Goal: Task Accomplishment & Management: Manage account settings

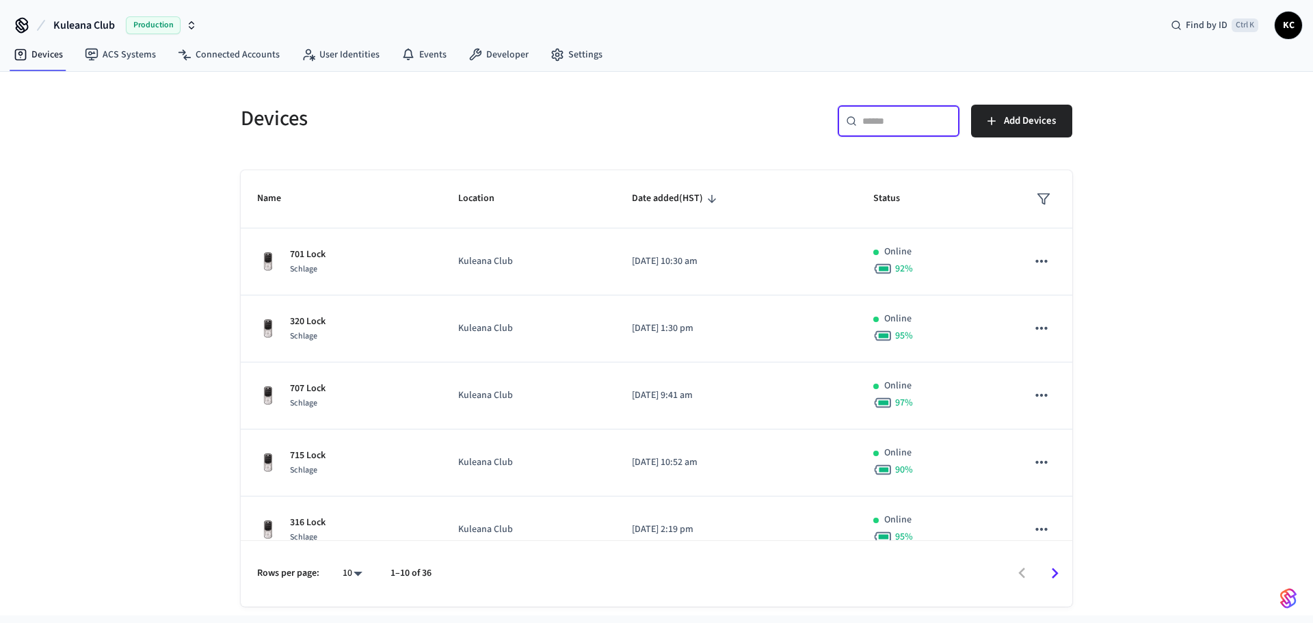
click at [877, 114] on input "text" at bounding box center [906, 121] width 89 height 14
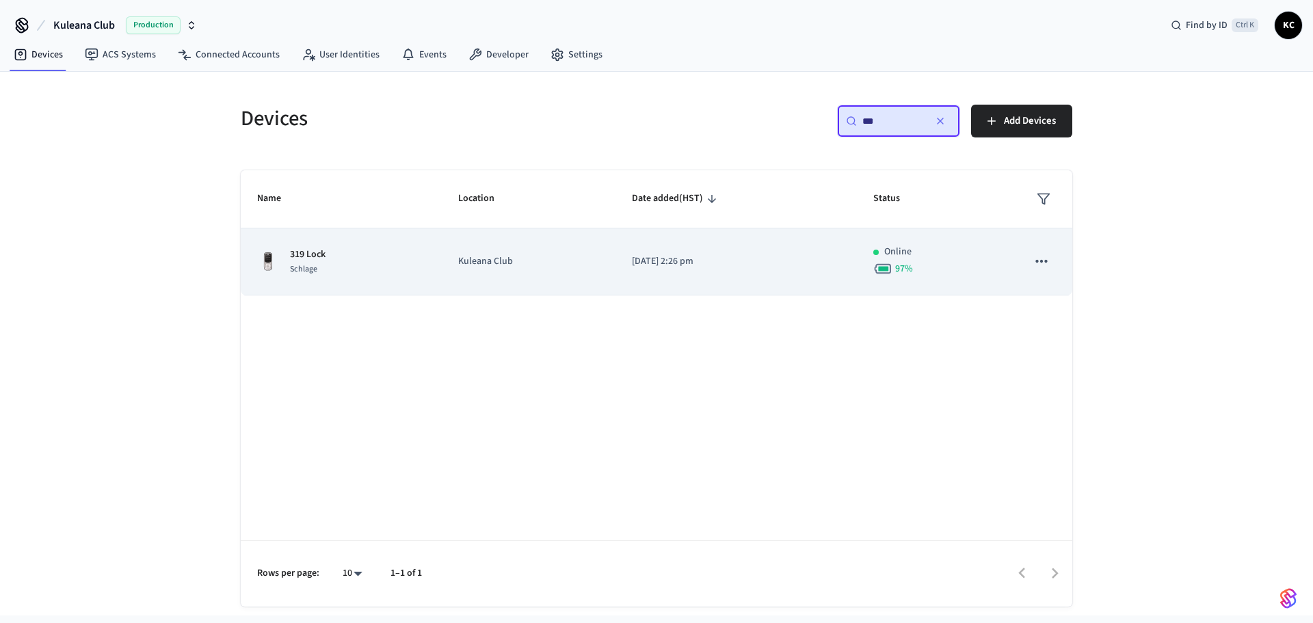
type input "***"
click at [680, 245] on td "[DATE] 2:26 pm" at bounding box center [735, 261] width 241 height 67
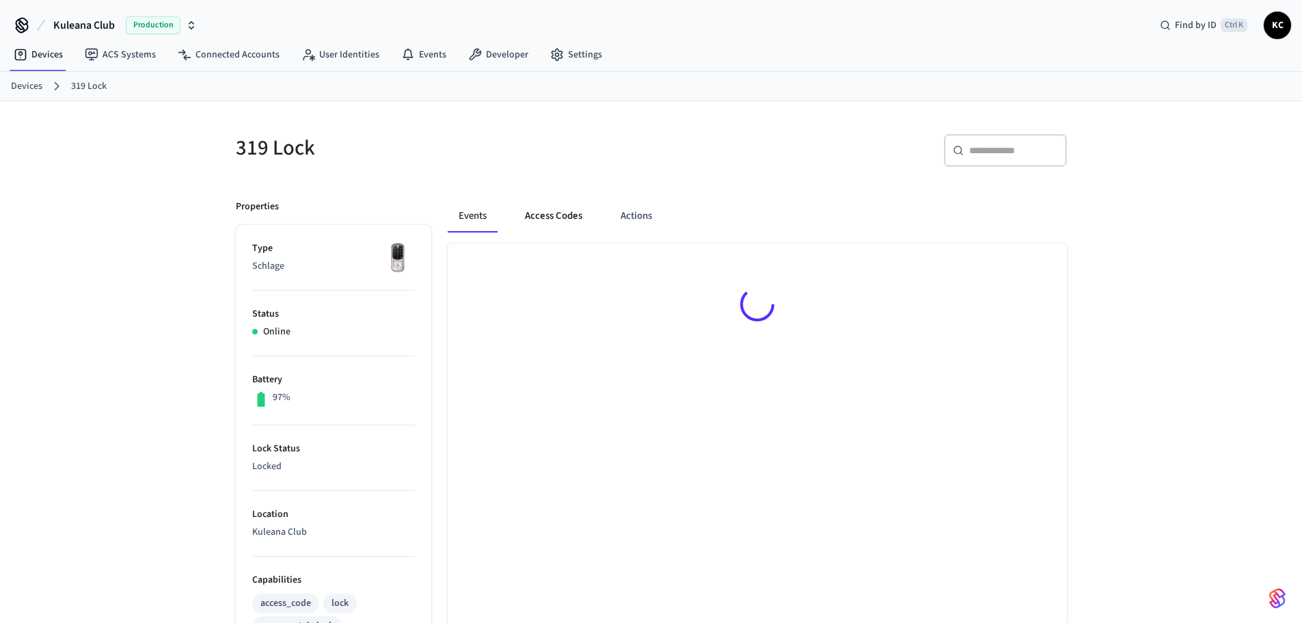
click at [559, 211] on button "Access Codes" at bounding box center [553, 216] width 79 height 33
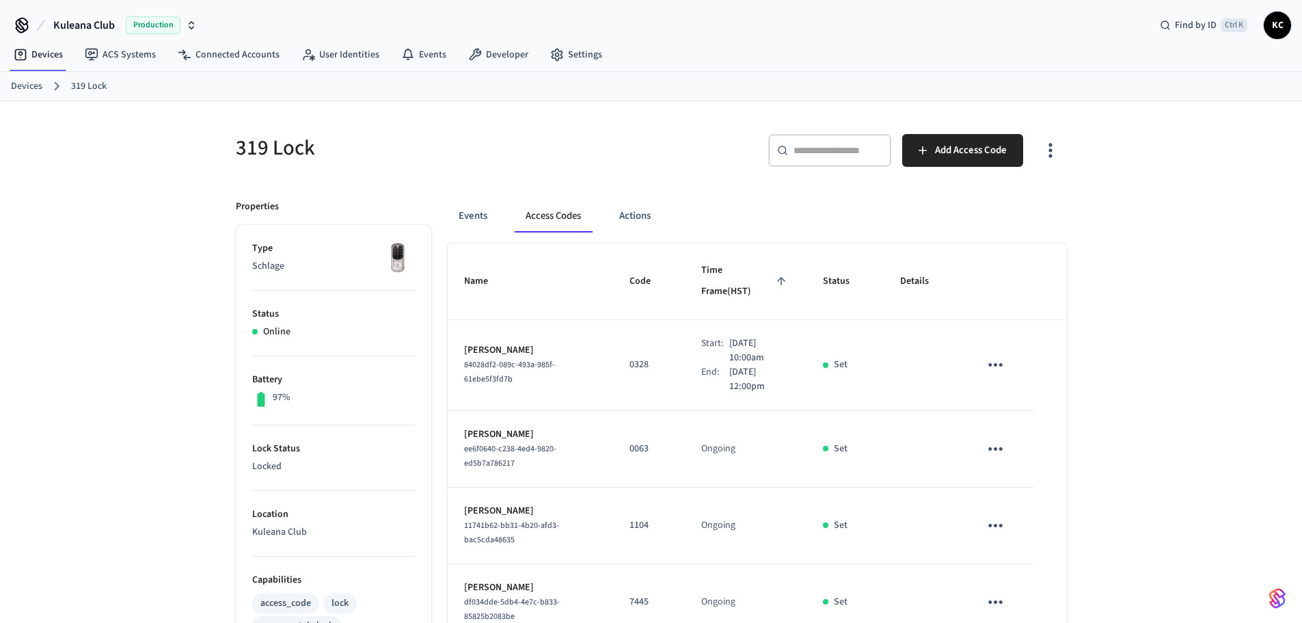
click at [1093, 355] on div "319 Lock ​ ​ Add Access Code Properties Type Schlage Status Online Battery 97% …" at bounding box center [651, 633] width 1302 height 1065
click at [999, 354] on icon "sticky table" at bounding box center [995, 364] width 21 height 21
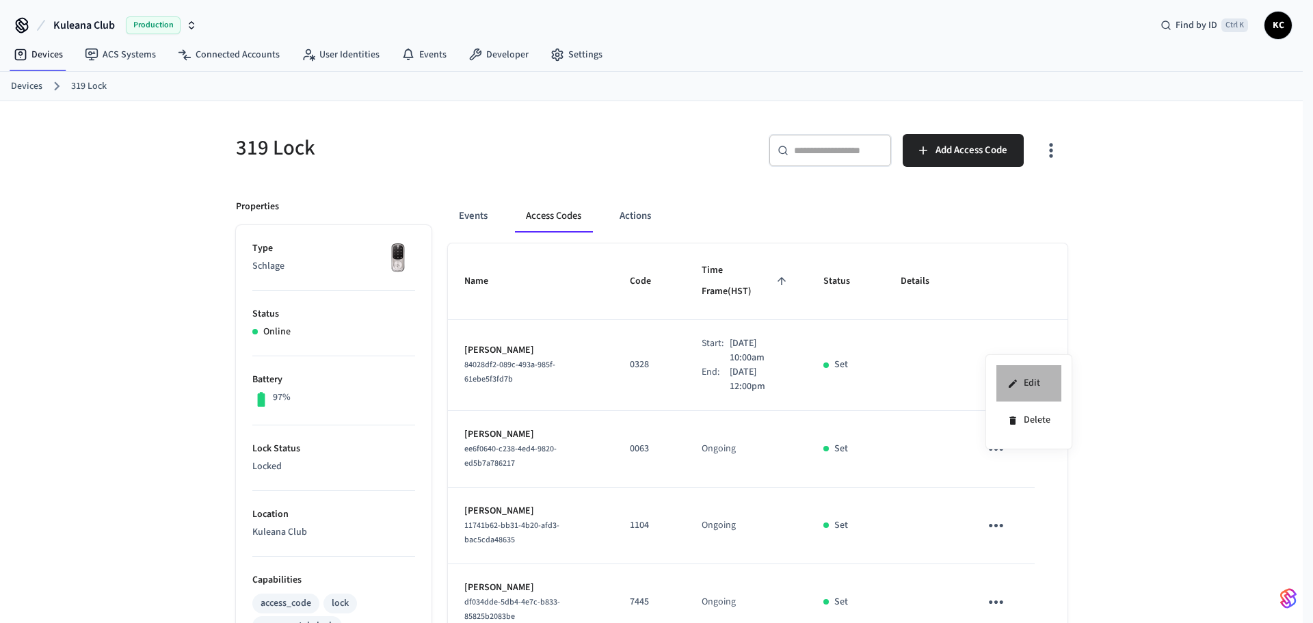
click at [1012, 382] on icon at bounding box center [1012, 383] width 11 height 11
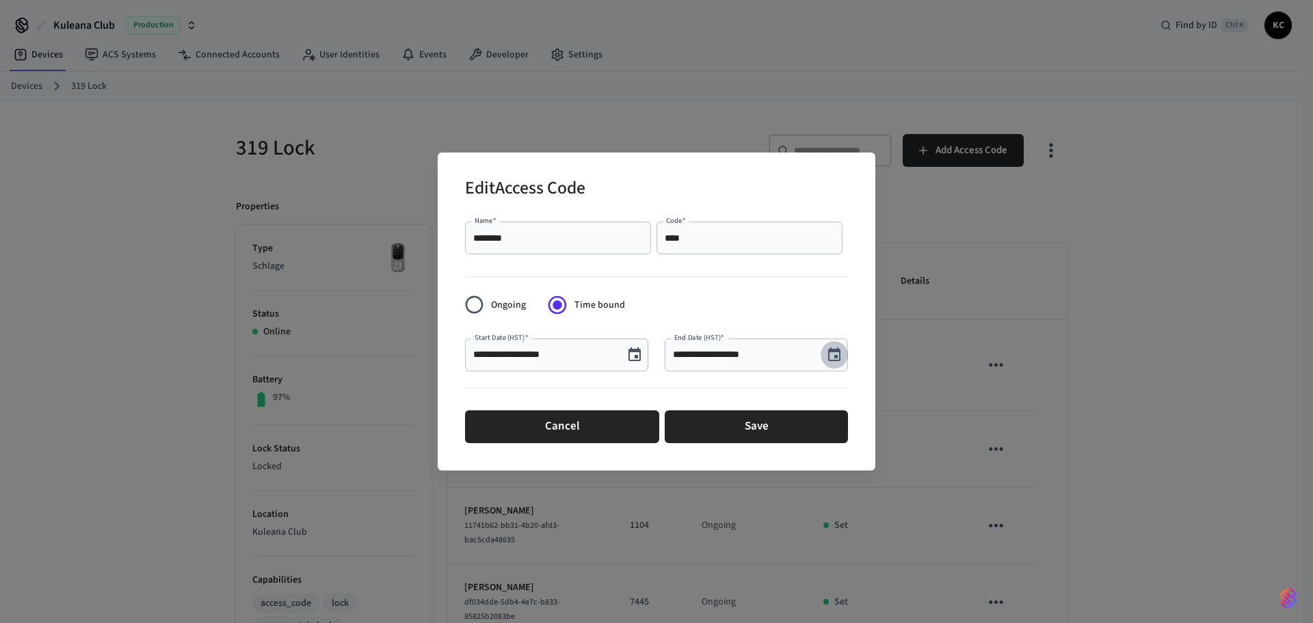
click at [840, 356] on icon "Choose date, selected date is Sep 9, 2025" at bounding box center [834, 354] width 12 height 14
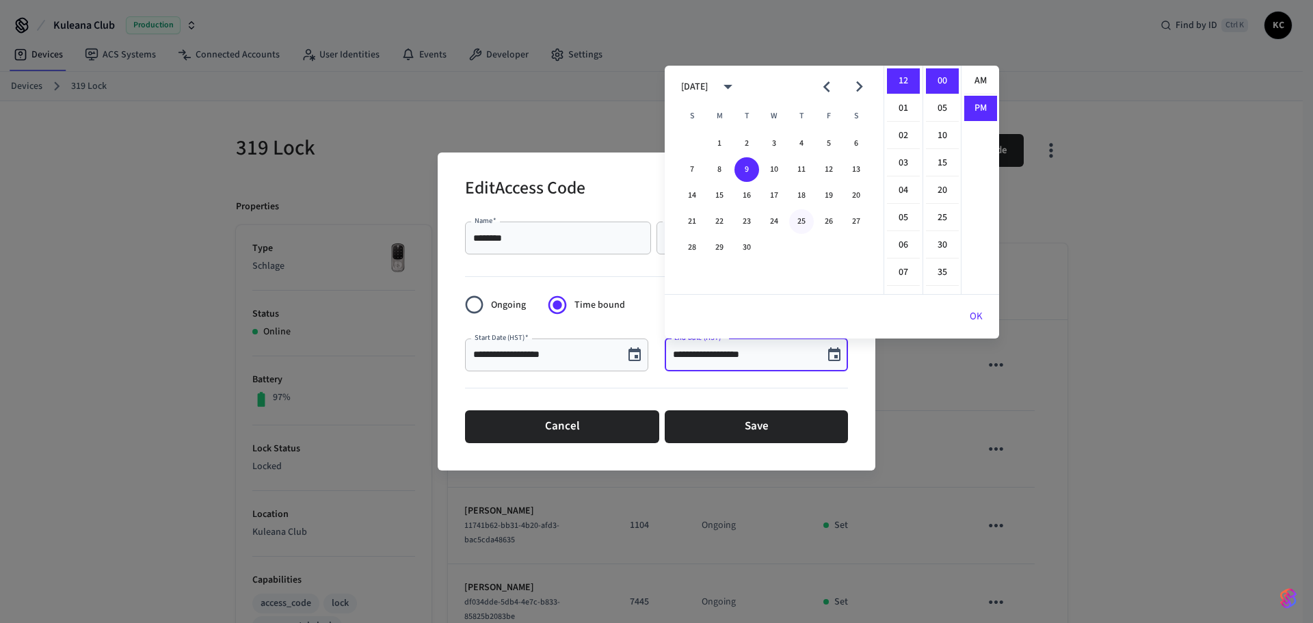
scroll to position [25, 0]
click at [777, 166] on button "10" at bounding box center [774, 169] width 25 height 25
type input "**********"
click at [993, 294] on hr at bounding box center [831, 294] width 334 height 1
click at [984, 306] on button "OK" at bounding box center [976, 316] width 46 height 33
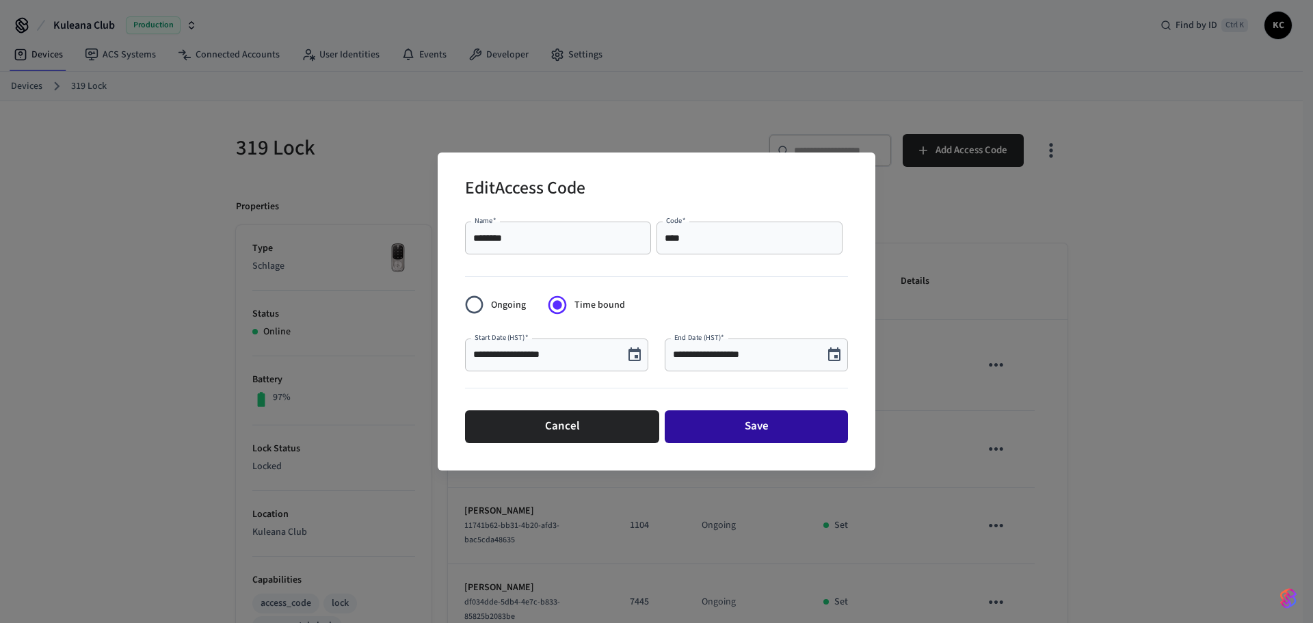
click at [769, 417] on button "Save" at bounding box center [755, 426] width 183 height 33
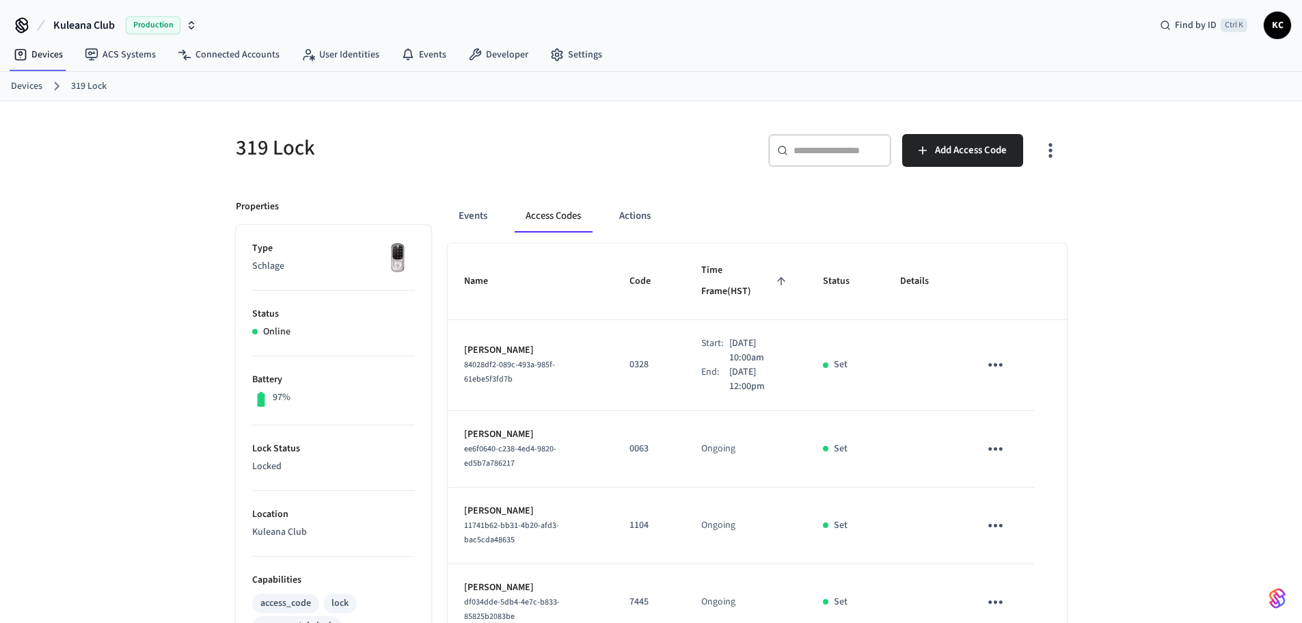
click at [134, 306] on div "319 Lock ​ ​ Add Access Code Properties Type Schlage Status Online Battery 97% …" at bounding box center [651, 633] width 1302 height 1065
click at [940, 152] on span "Add Access Code" at bounding box center [971, 151] width 72 height 18
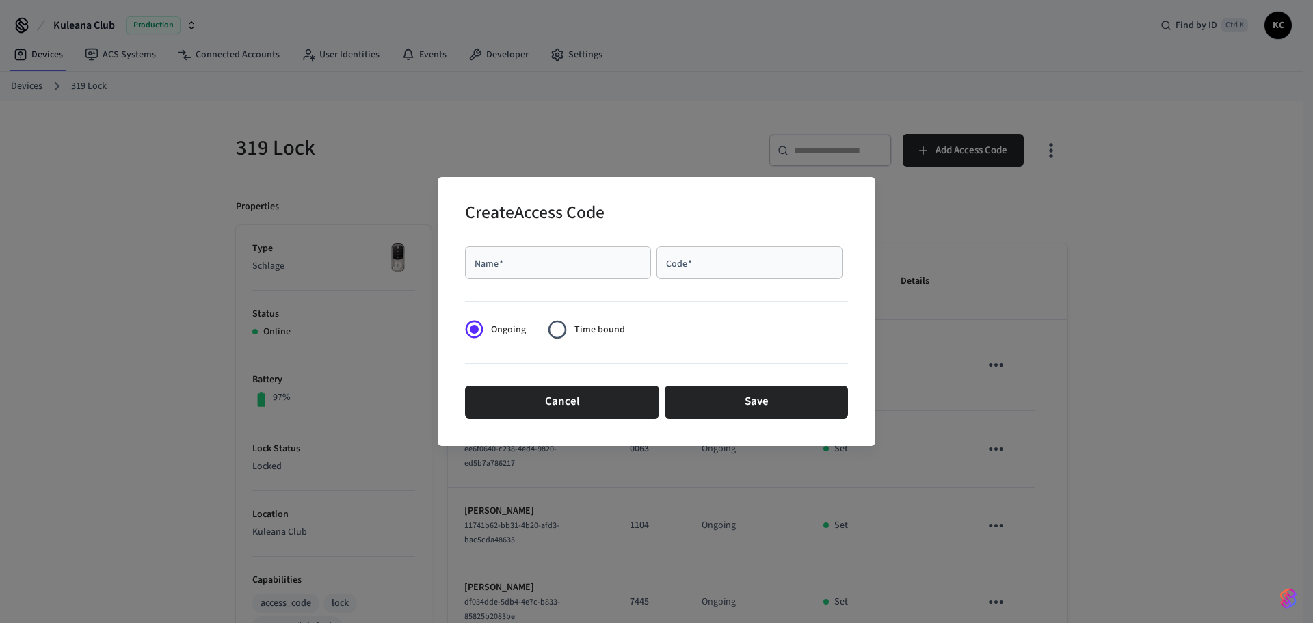
click at [547, 260] on input "Name   *" at bounding box center [558, 263] width 170 height 14
type input "****"
click at [595, 328] on span "Time bound" at bounding box center [599, 330] width 51 height 14
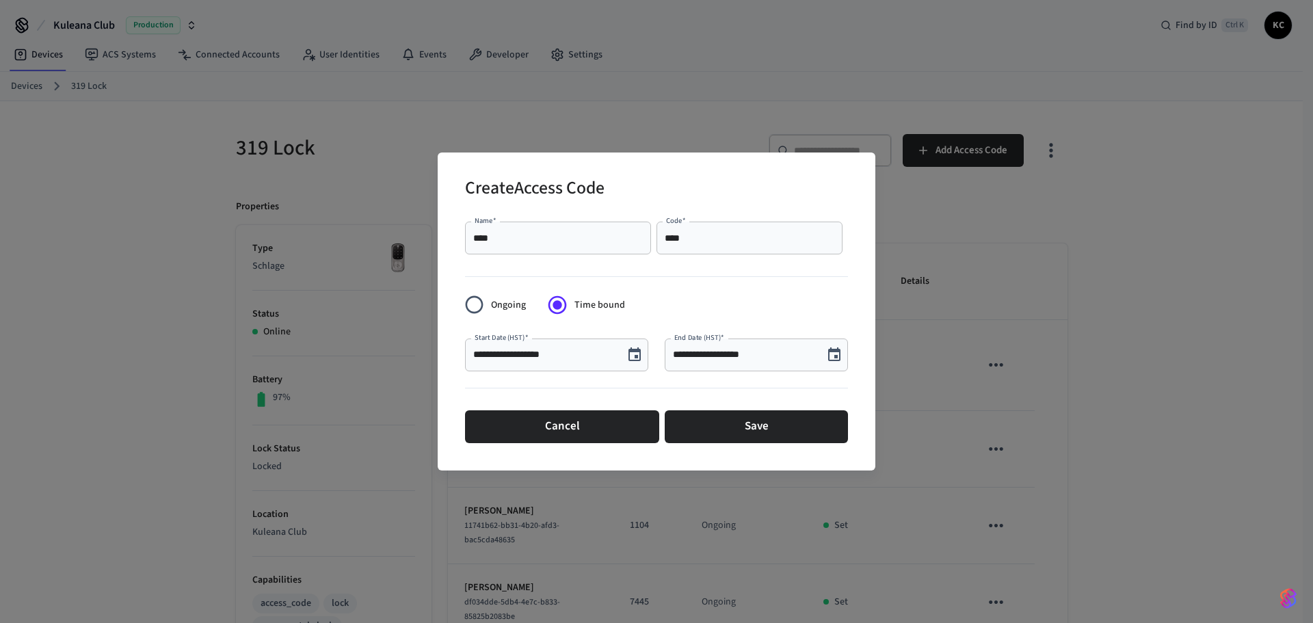
click at [639, 353] on icon "Choose date, selected date is Sep 9, 2025" at bounding box center [634, 355] width 16 height 16
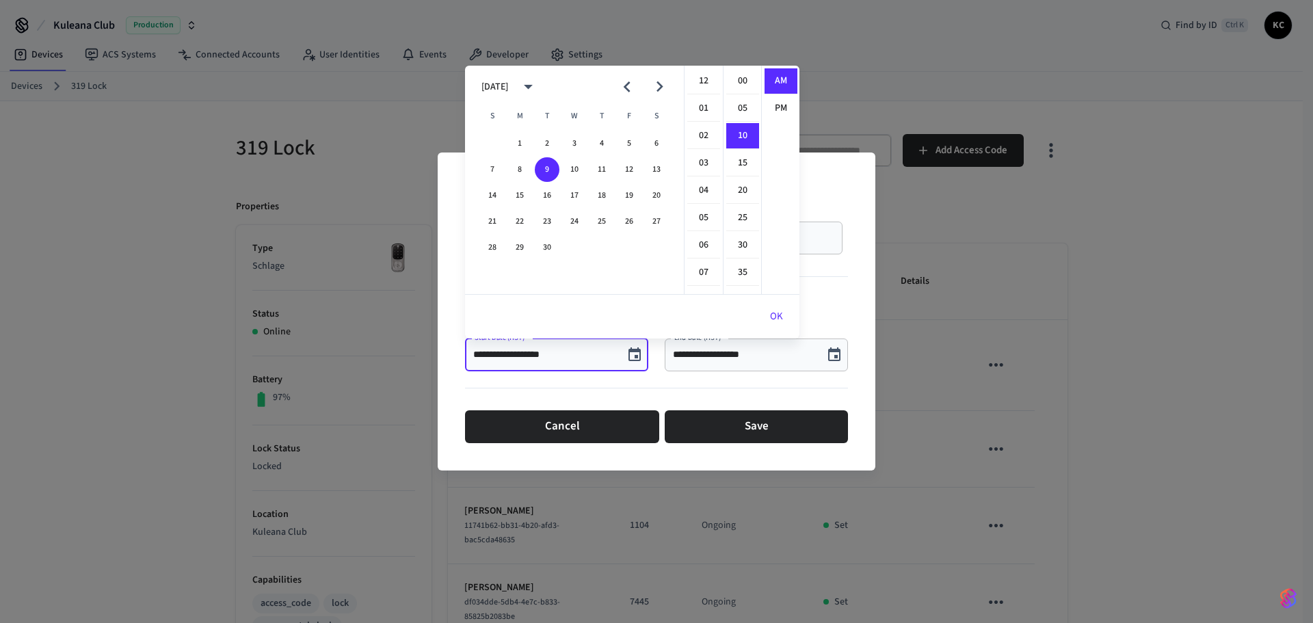
scroll to position [55, 0]
click at [577, 167] on button "10" at bounding box center [574, 169] width 25 height 25
click at [702, 88] on li "12" at bounding box center [703, 81] width 33 height 26
drag, startPoint x: 737, startPoint y: 80, endPoint x: 747, endPoint y: 81, distance: 9.6
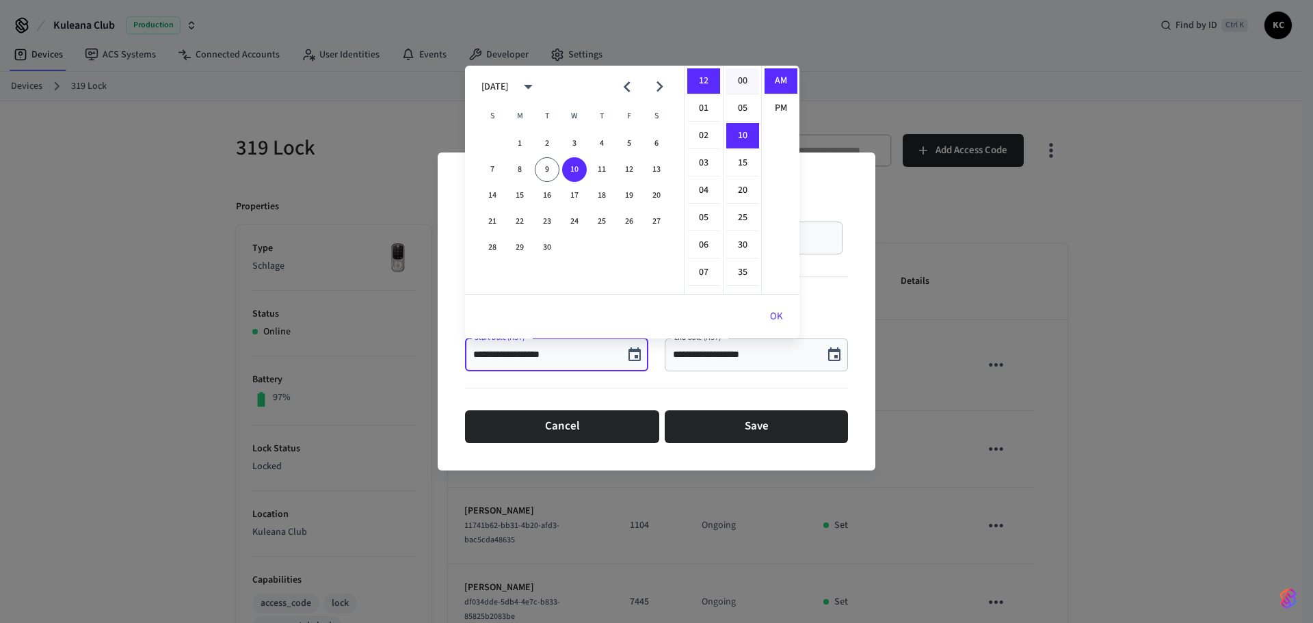
click at [740, 80] on li "00" at bounding box center [742, 81] width 33 height 26
click at [784, 110] on li "PM" at bounding box center [780, 108] width 33 height 25
type input "**********"
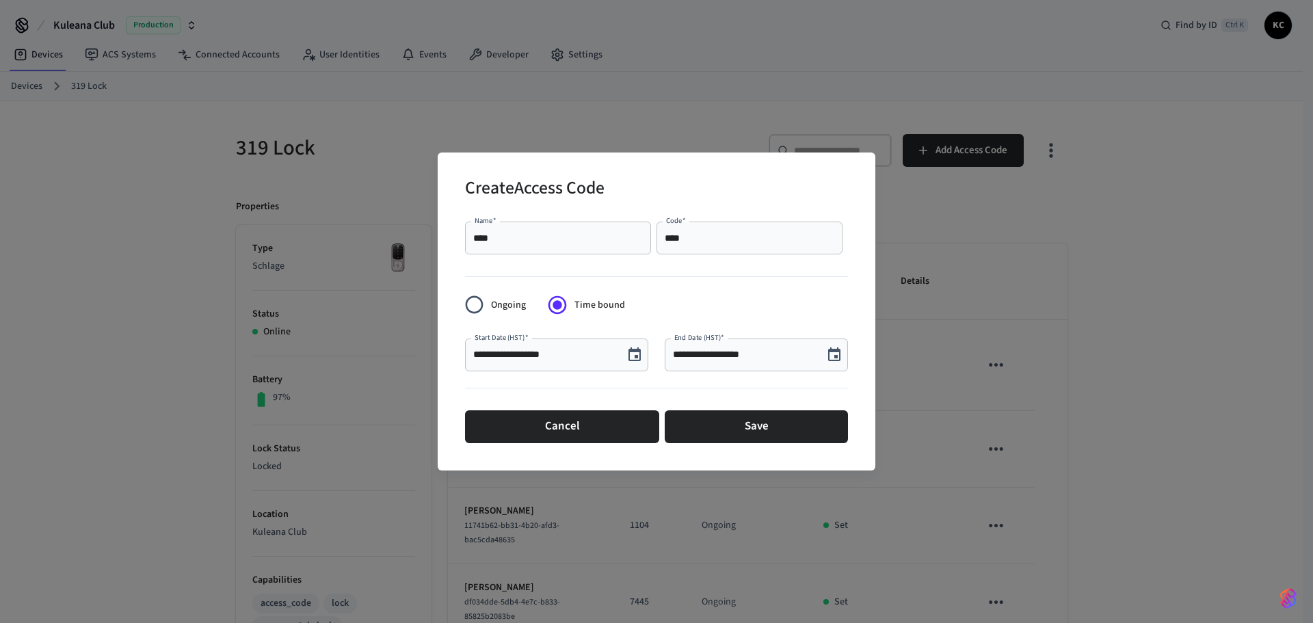
scroll to position [25, 0]
click at [835, 348] on icon "Choose date, selected date is Sep 9, 2025" at bounding box center [834, 355] width 16 height 16
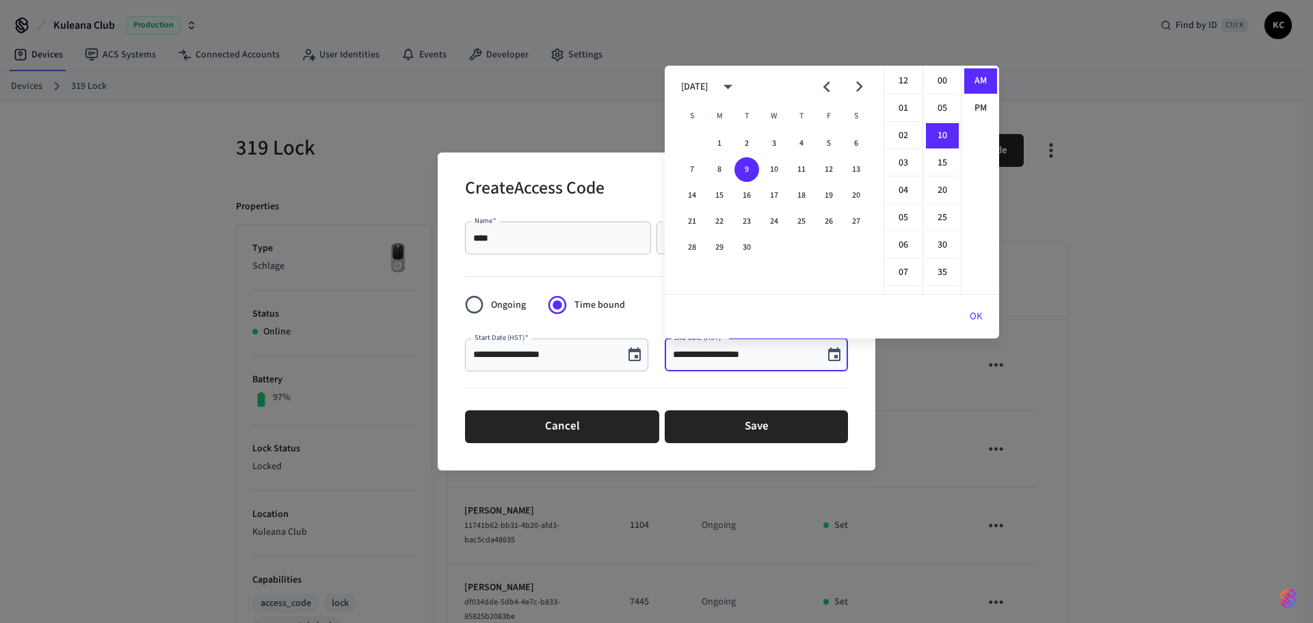
scroll to position [55, 0]
click at [832, 190] on button "19" at bounding box center [828, 195] width 25 height 25
click at [901, 79] on li "12" at bounding box center [903, 81] width 33 height 26
click at [937, 77] on li "00" at bounding box center [942, 81] width 33 height 26
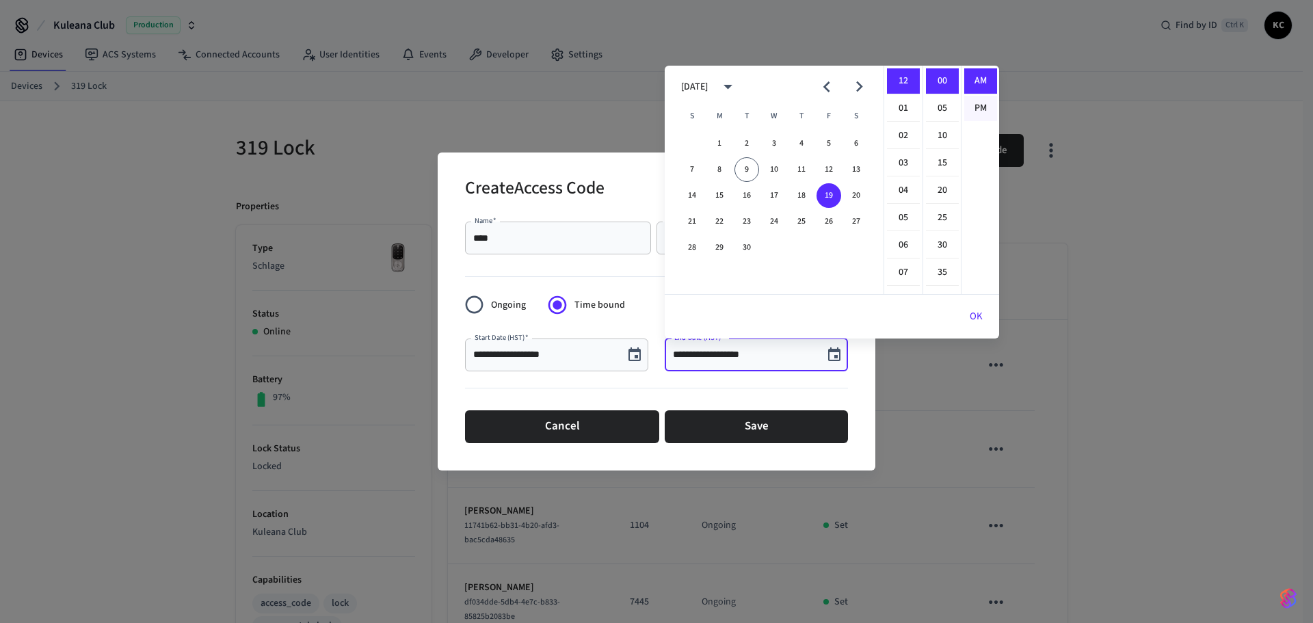
click at [982, 108] on li "PM" at bounding box center [980, 108] width 33 height 25
type input "**********"
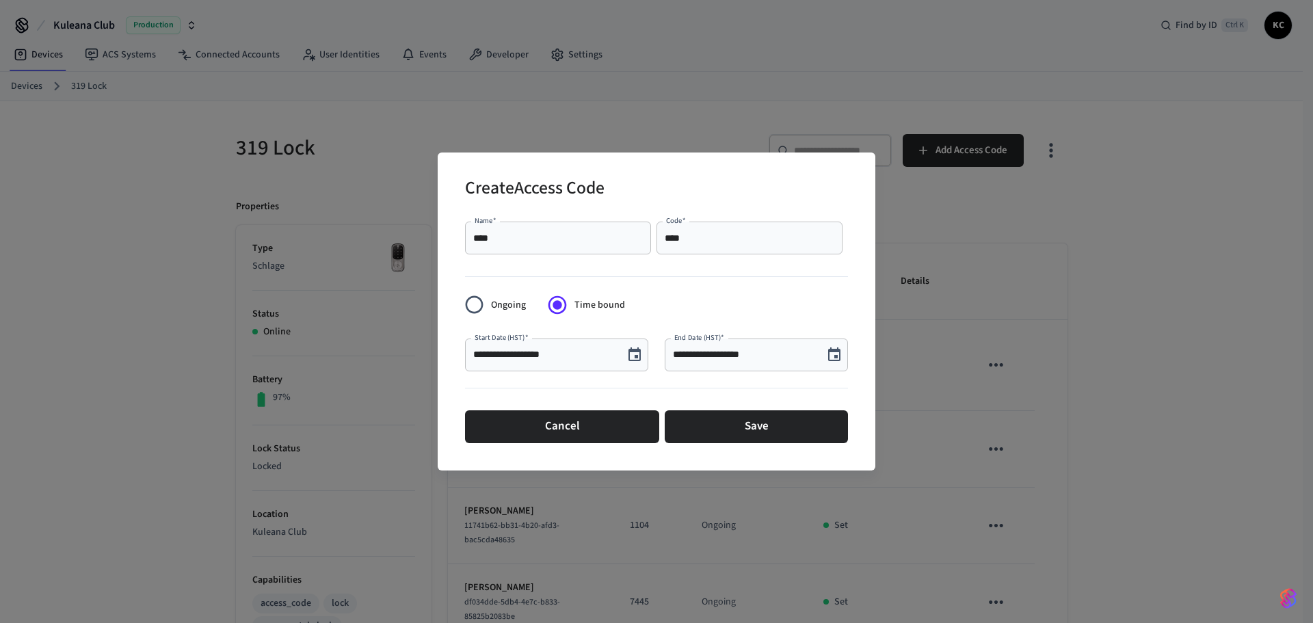
scroll to position [25, 0]
click at [737, 420] on button "Save" at bounding box center [755, 426] width 183 height 33
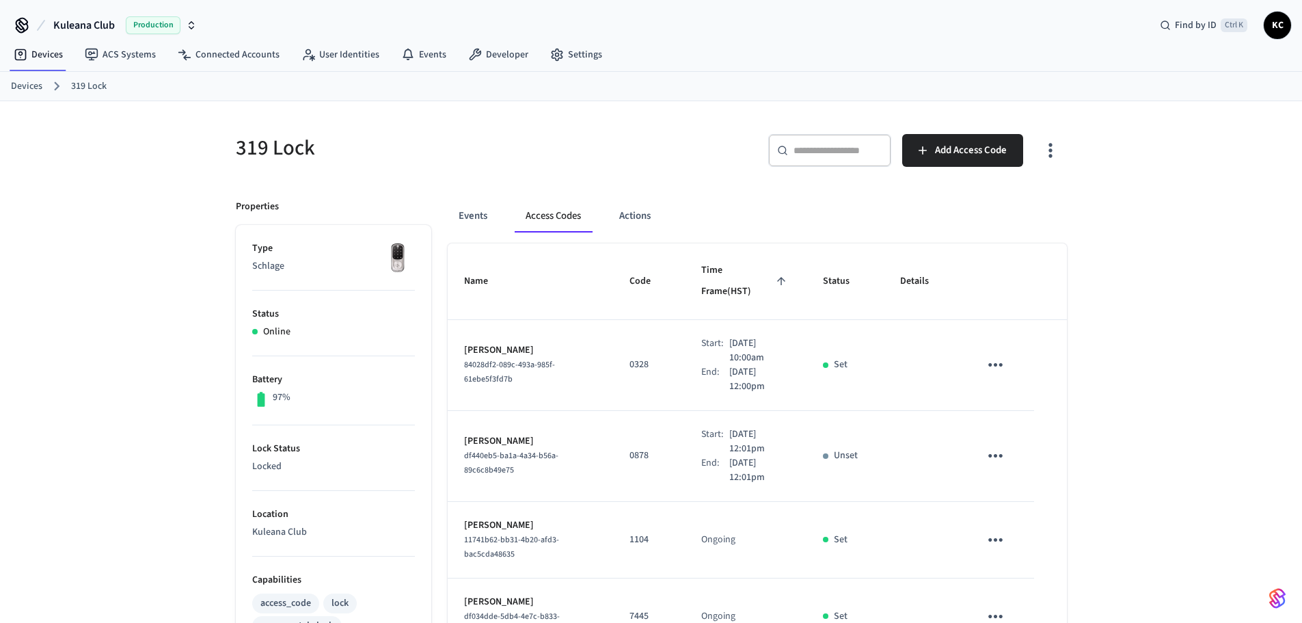
drag, startPoint x: 43, startPoint y: 90, endPoint x: 66, endPoint y: 81, distance: 24.9
click at [41, 90] on ol "Devices 319 Lock" at bounding box center [656, 86] width 1291 height 18
click at [22, 83] on link "Devices" at bounding box center [26, 86] width 31 height 14
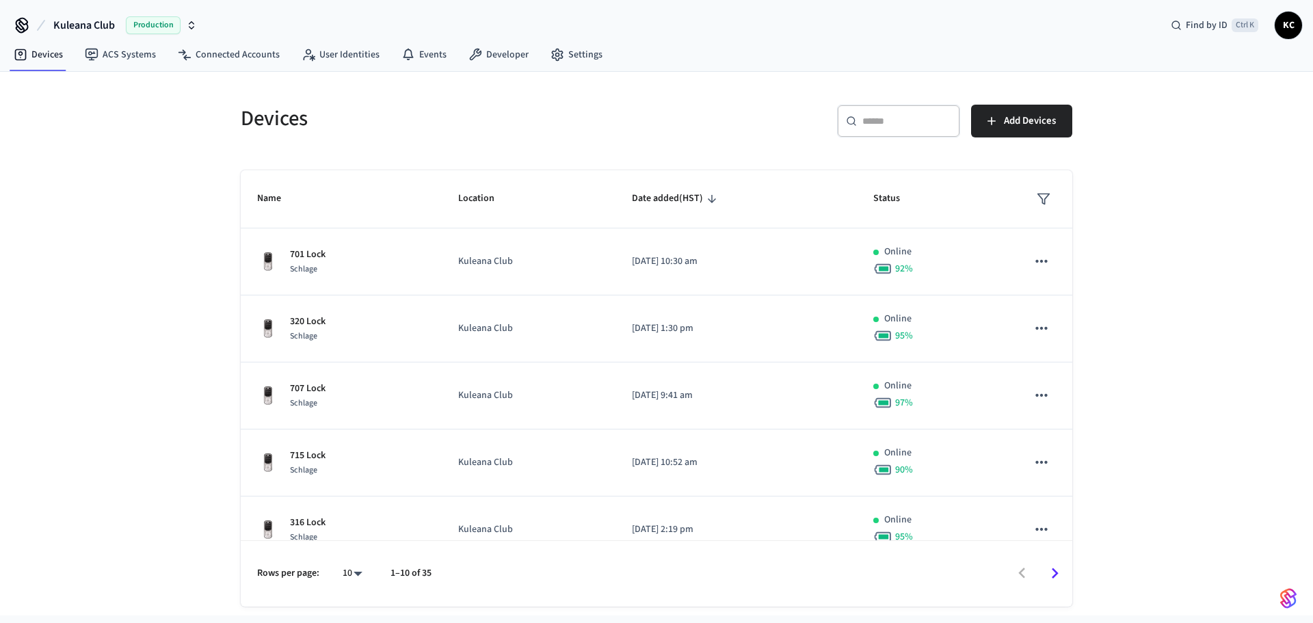
click at [847, 131] on div "​ ​" at bounding box center [898, 121] width 123 height 33
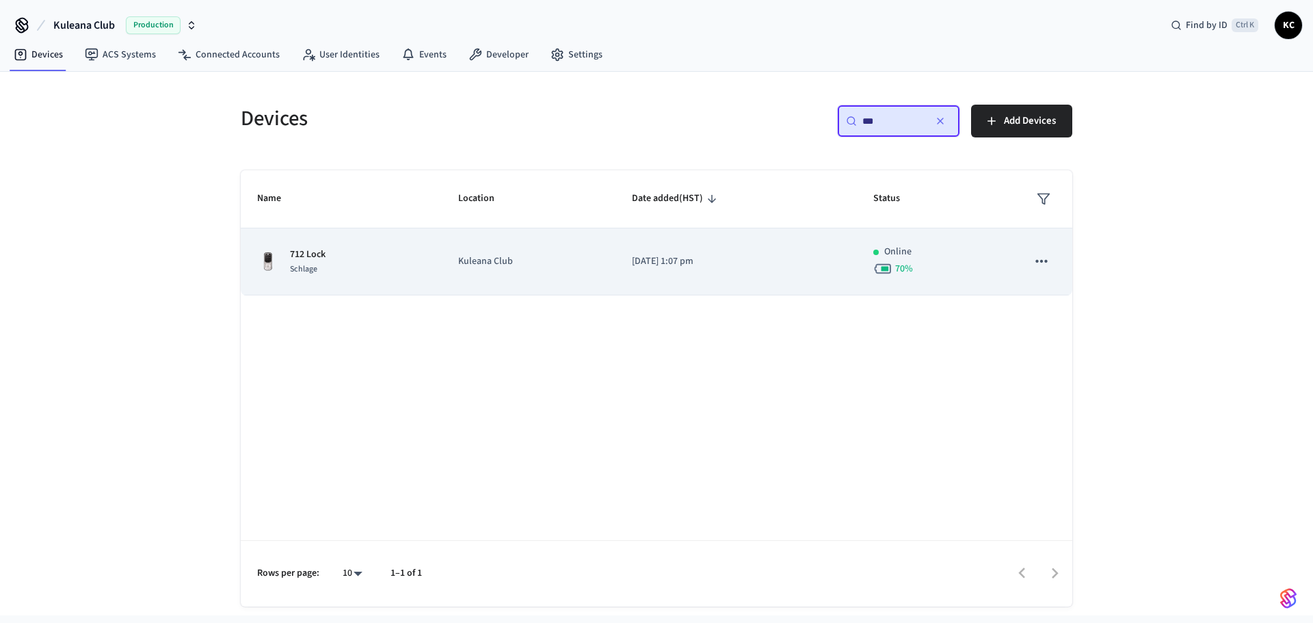
type input "***"
click at [646, 271] on td "[DATE] 1:07 pm" at bounding box center [735, 261] width 241 height 67
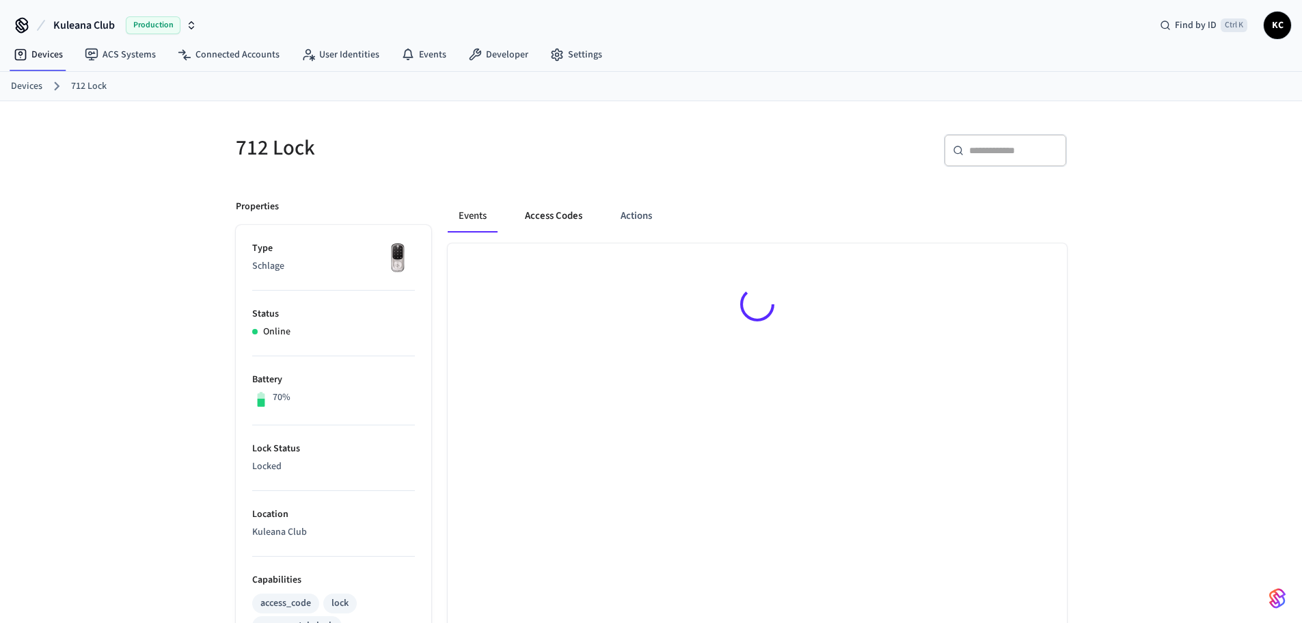
click at [552, 204] on button "Access Codes" at bounding box center [553, 216] width 79 height 33
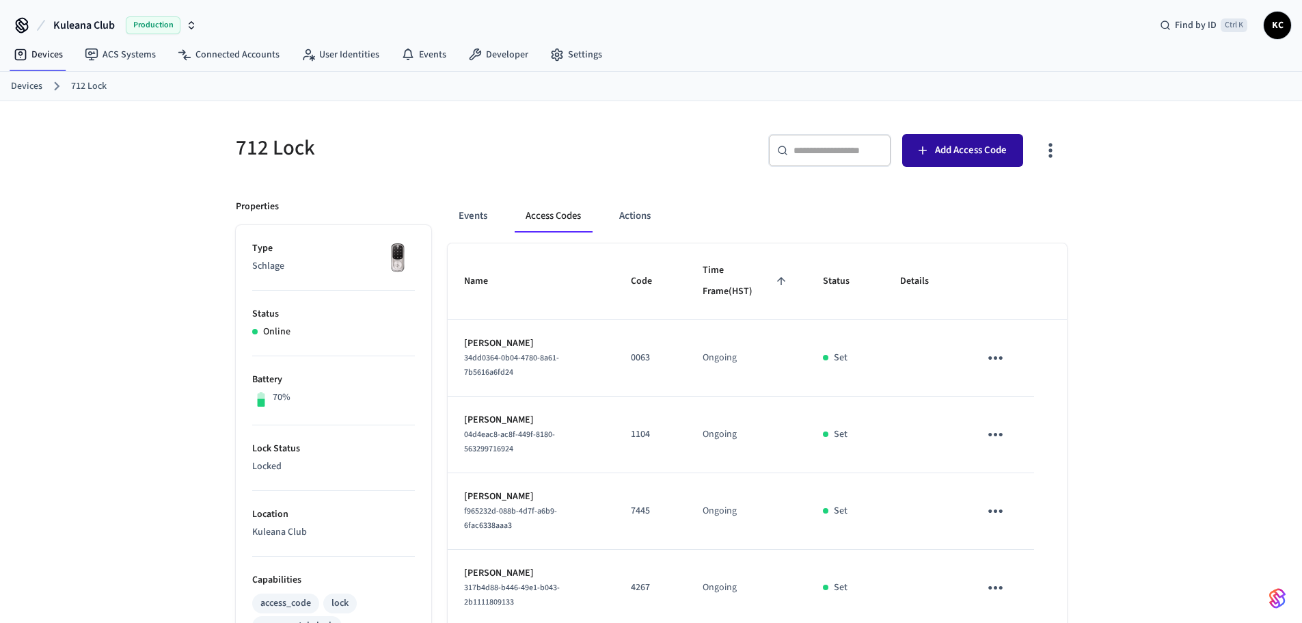
click at [906, 159] on button "Add Access Code" at bounding box center [962, 150] width 121 height 33
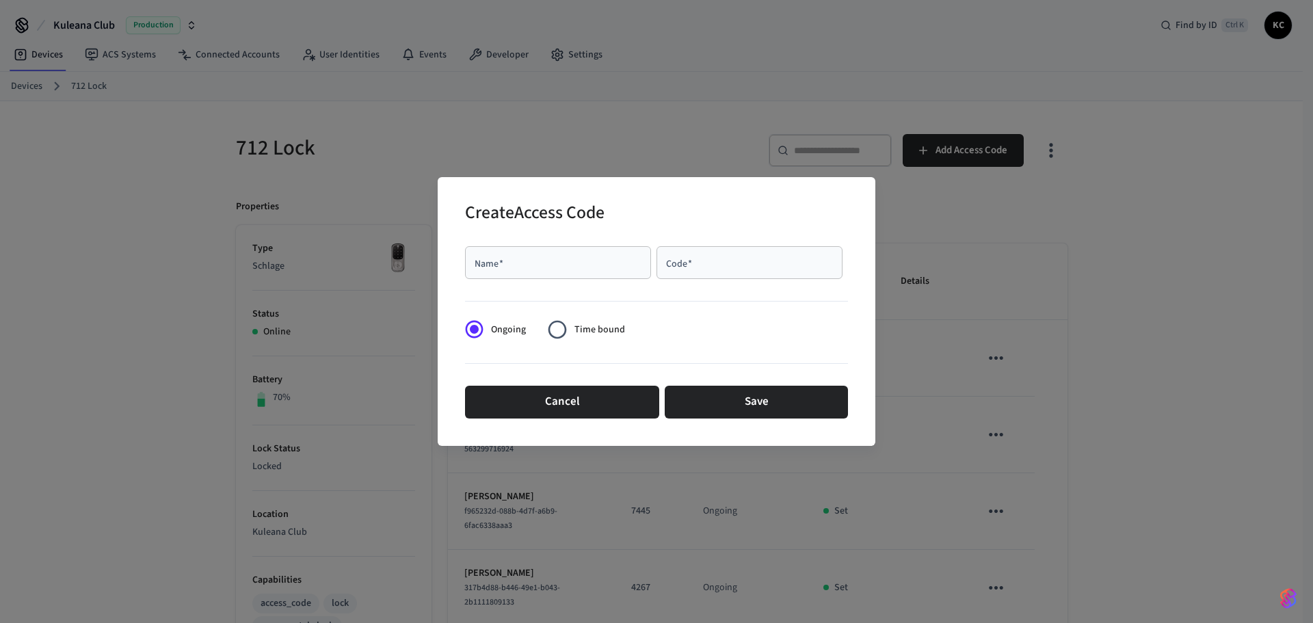
click at [586, 255] on div "Name   *" at bounding box center [558, 262] width 186 height 33
type input "*********"
drag, startPoint x: 699, startPoint y: 261, endPoint x: 568, endPoint y: 271, distance: 131.7
click at [568, 271] on div "Name   * ********* Name   * Code   * **** Code   *" at bounding box center [656, 263] width 383 height 44
type input "****"
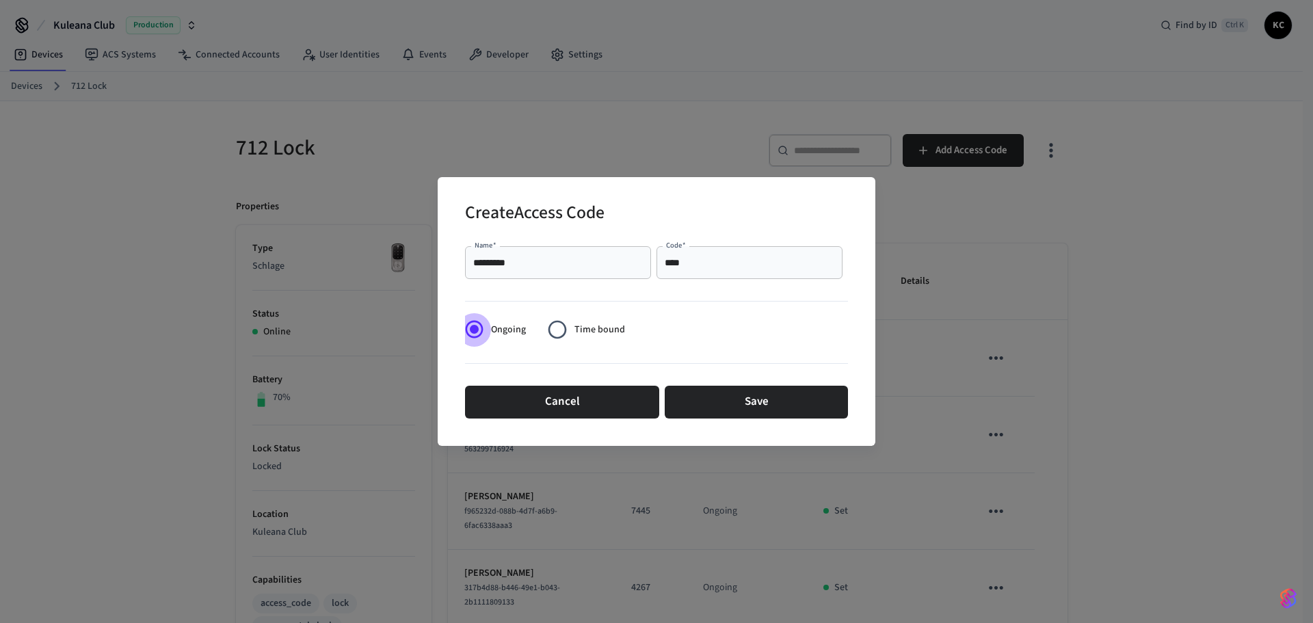
click at [583, 333] on span "Time bound" at bounding box center [599, 330] width 51 height 14
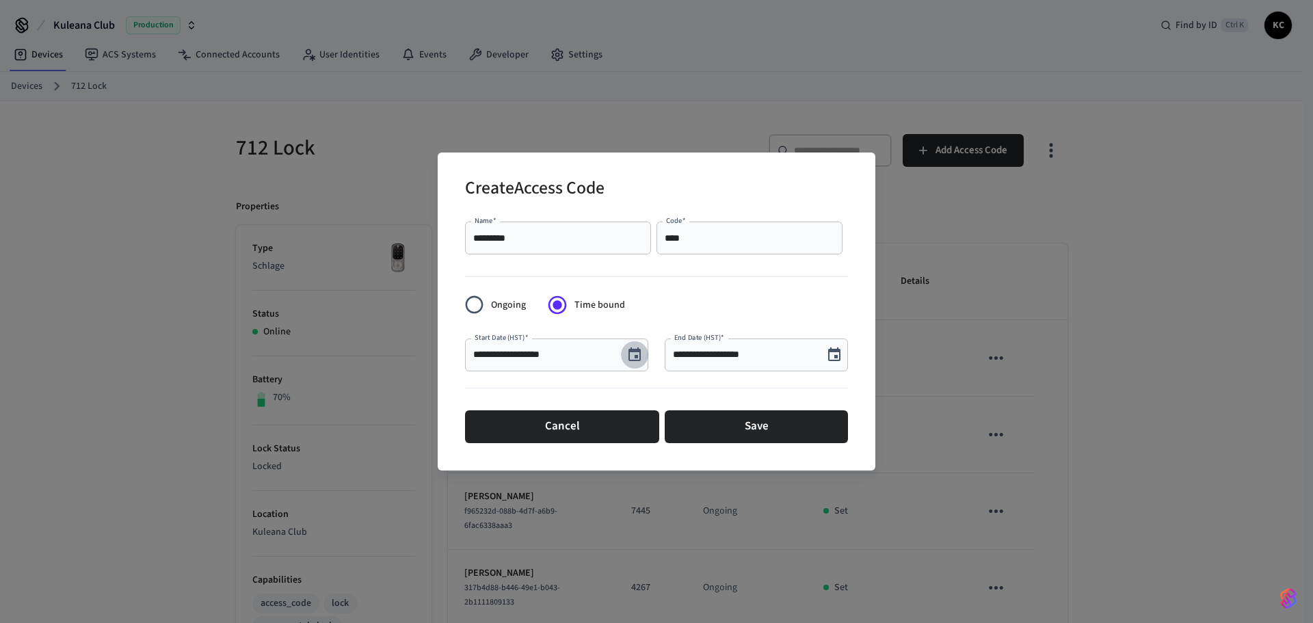
click at [634, 360] on icon "Choose date, selected date is Sep 9, 2025" at bounding box center [634, 354] width 12 height 14
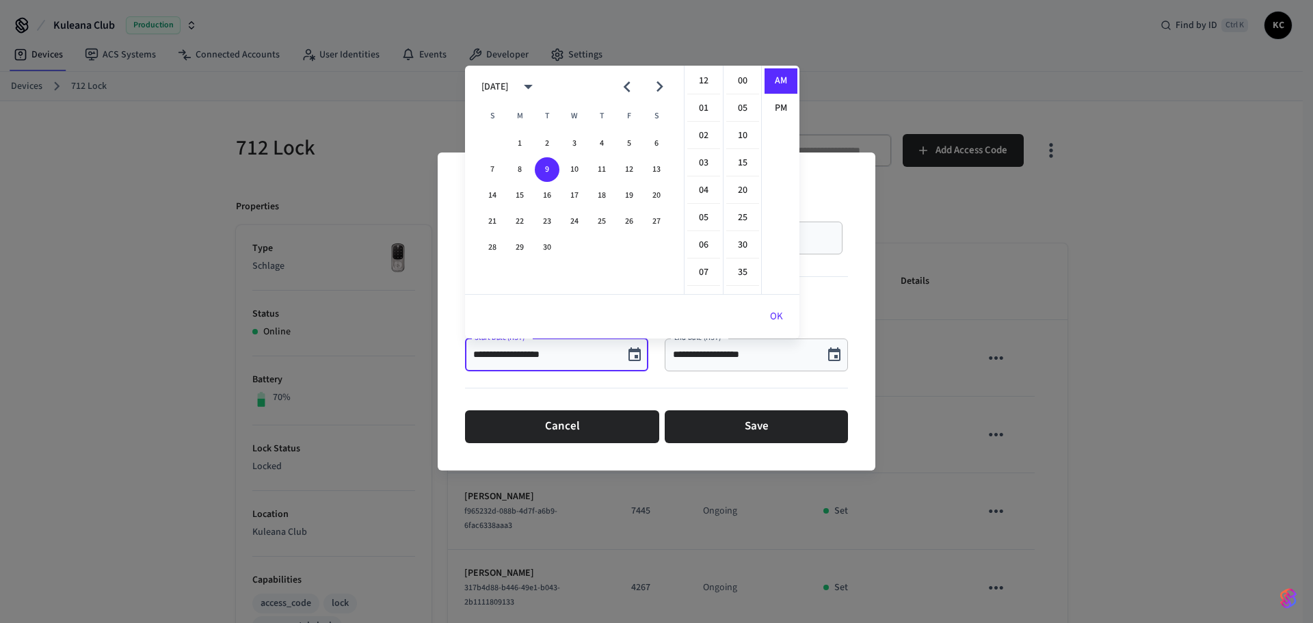
scroll to position [299, 0]
click at [578, 167] on button "10" at bounding box center [574, 169] width 25 height 25
click at [706, 75] on li "12" at bounding box center [703, 81] width 33 height 26
click at [728, 77] on li "00" at bounding box center [742, 81] width 33 height 26
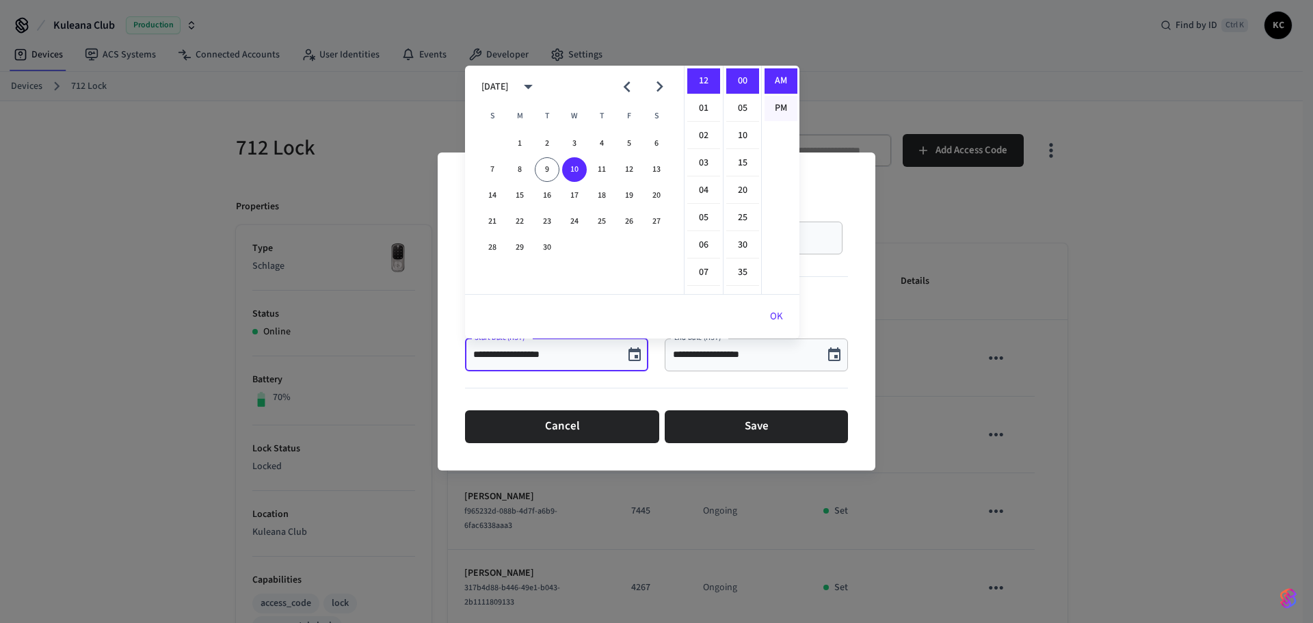
click at [768, 96] on li "PM" at bounding box center [780, 108] width 33 height 25
type input "**********"
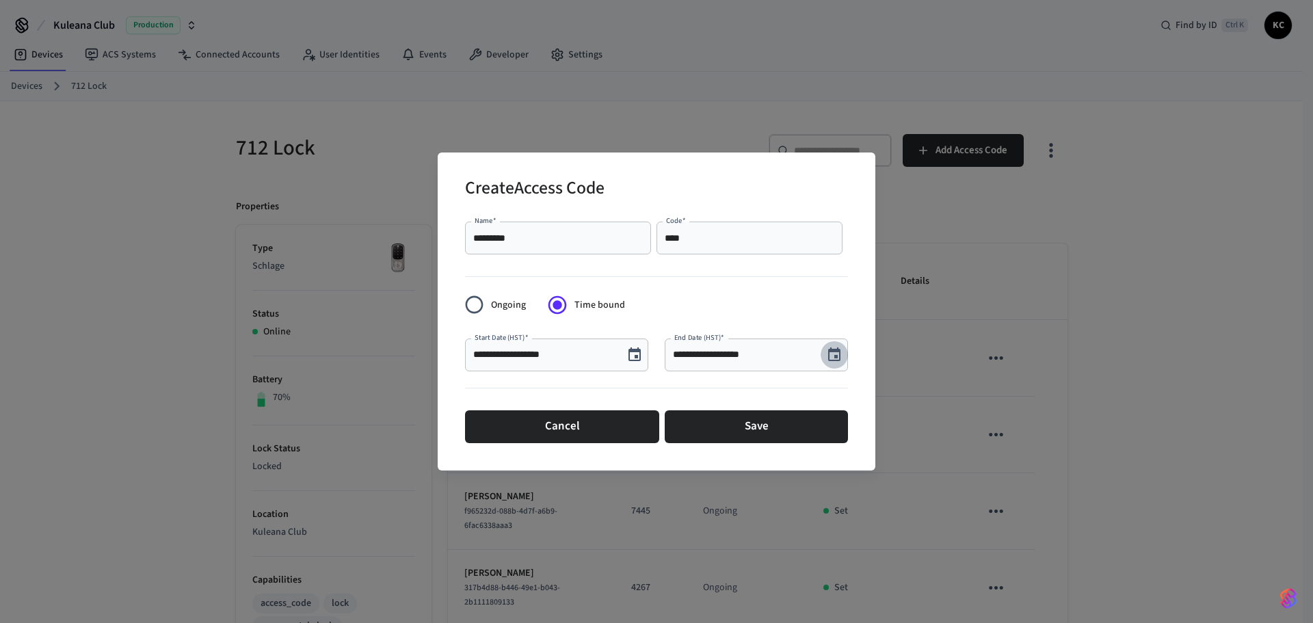
click at [830, 352] on icon "Choose date, selected date is Sep 9, 2025" at bounding box center [834, 355] width 16 height 16
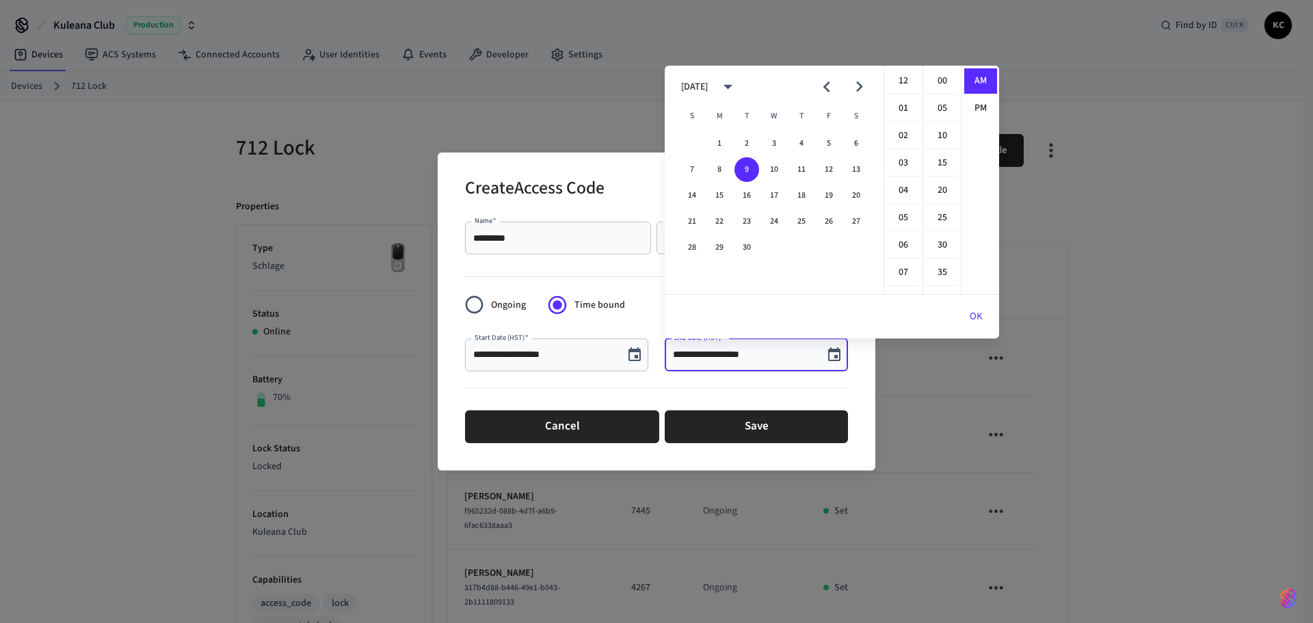
scroll to position [299, 0]
click at [695, 193] on button "14" at bounding box center [692, 195] width 25 height 25
click at [900, 80] on li "12" at bounding box center [903, 81] width 33 height 26
click at [932, 82] on li "00" at bounding box center [942, 81] width 33 height 26
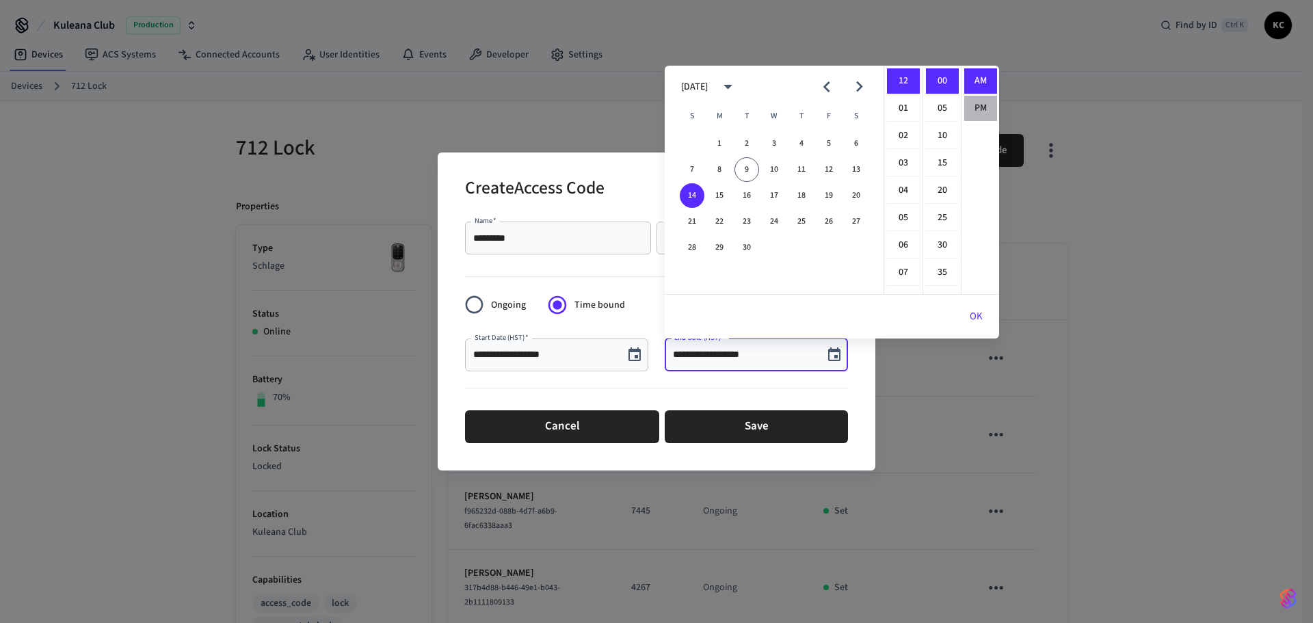
click at [975, 105] on li "PM" at bounding box center [980, 108] width 33 height 25
type input "**********"
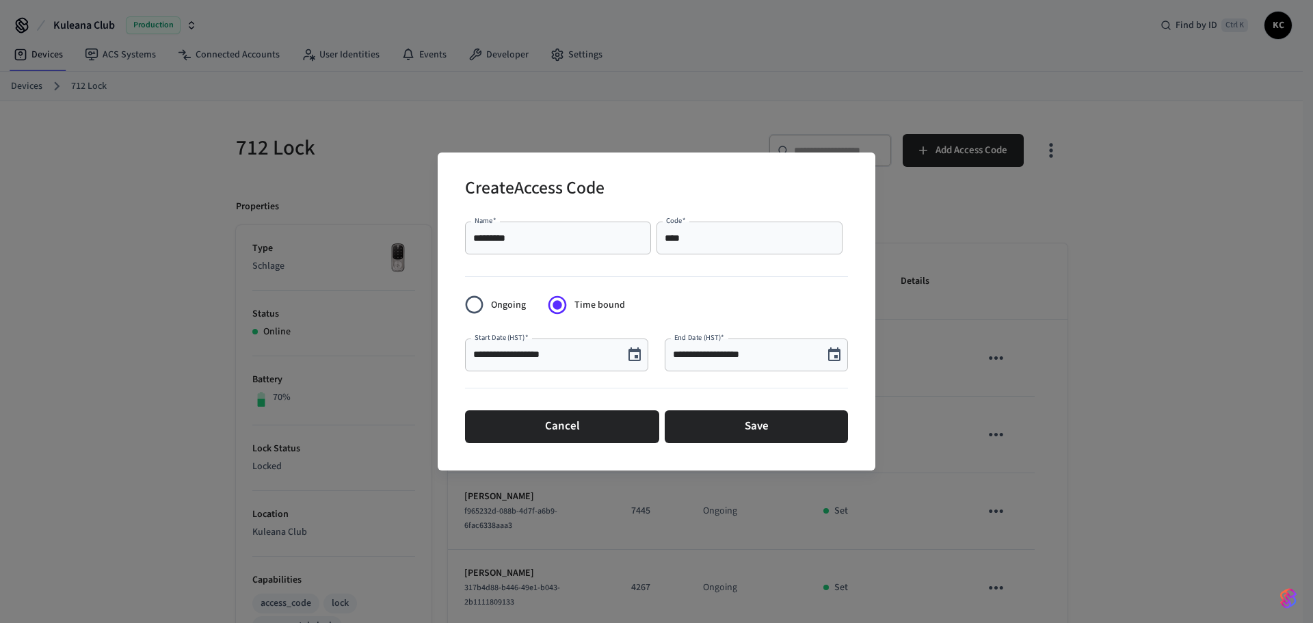
scroll to position [25, 0]
click at [723, 416] on button "Save" at bounding box center [755, 426] width 183 height 33
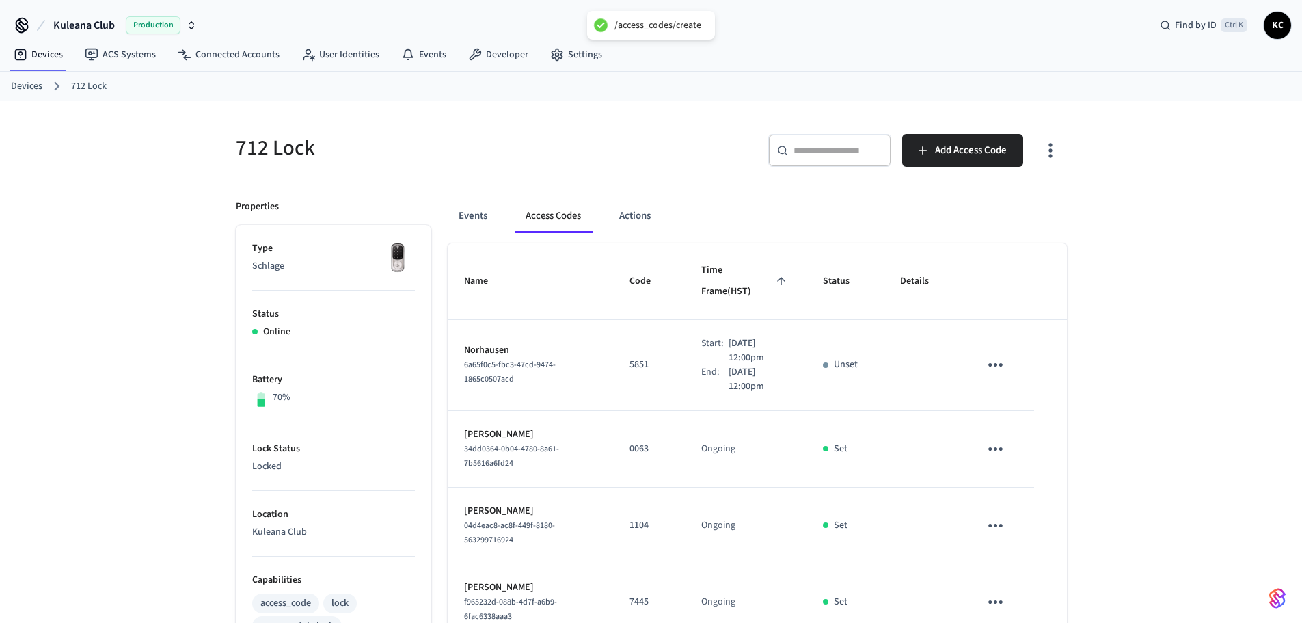
drag, startPoint x: 31, startPoint y: 85, endPoint x: 54, endPoint y: 76, distance: 24.5
click at [32, 85] on link "Devices" at bounding box center [26, 86] width 31 height 14
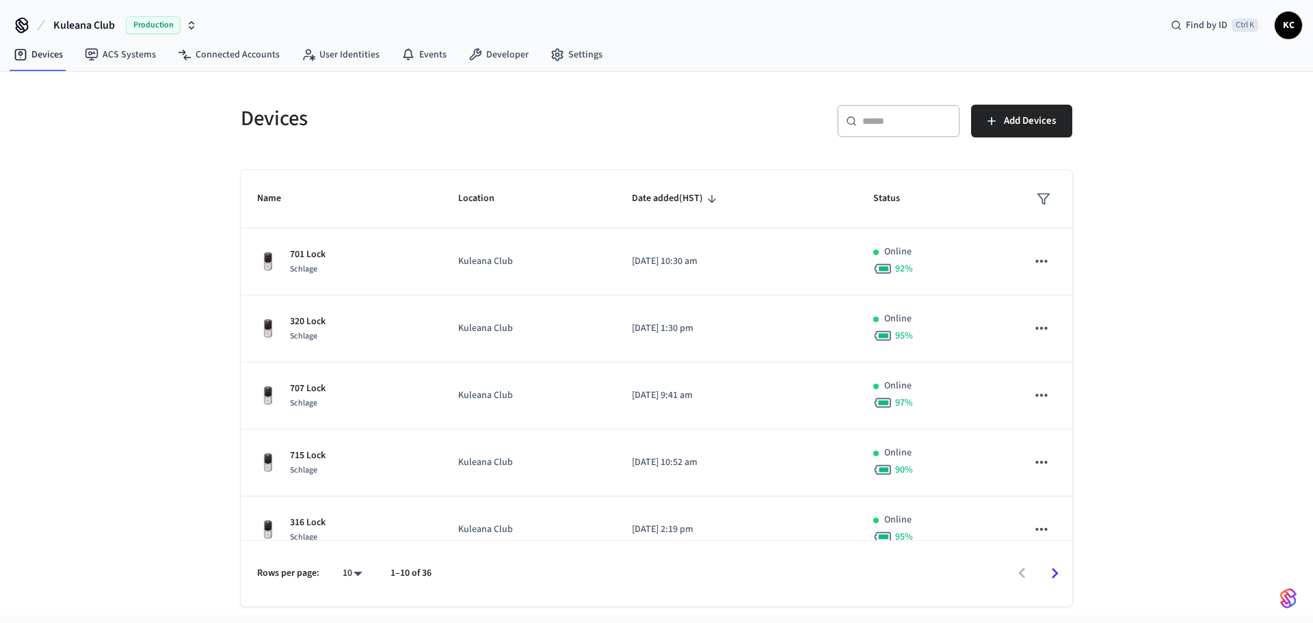
click at [876, 125] on input "text" at bounding box center [906, 121] width 89 height 14
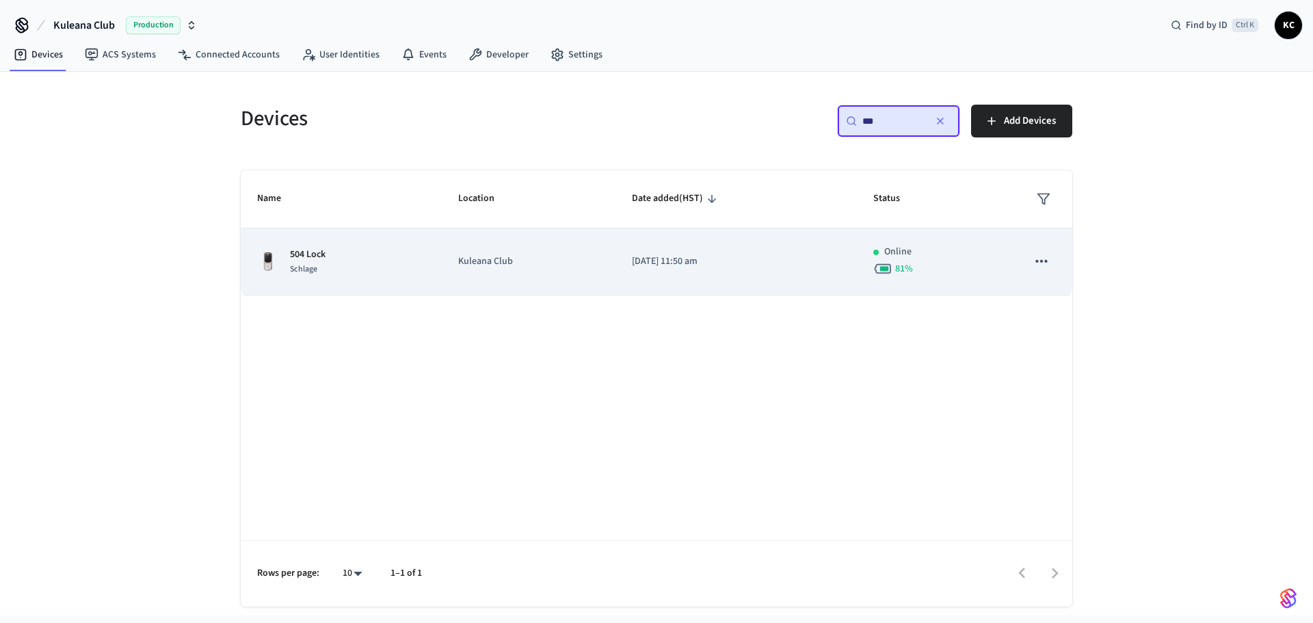
type input "***"
click at [673, 246] on td "[DATE] 11:50 am" at bounding box center [735, 261] width 241 height 67
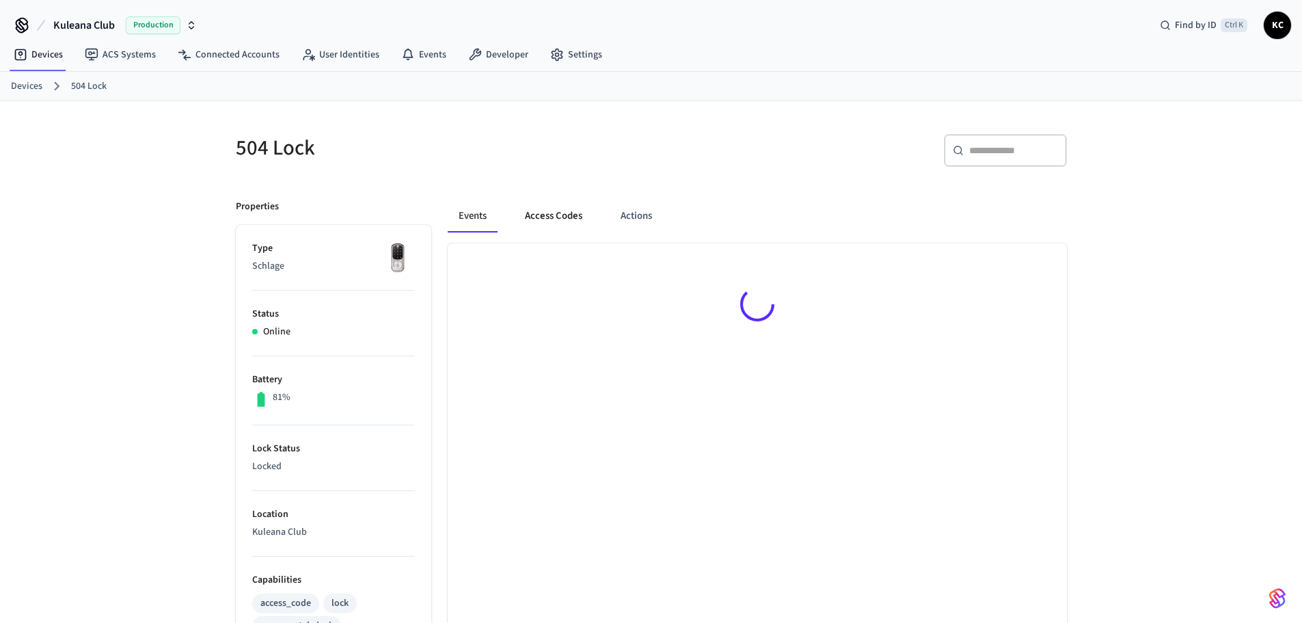
click at [585, 209] on button "Access Codes" at bounding box center [553, 216] width 79 height 33
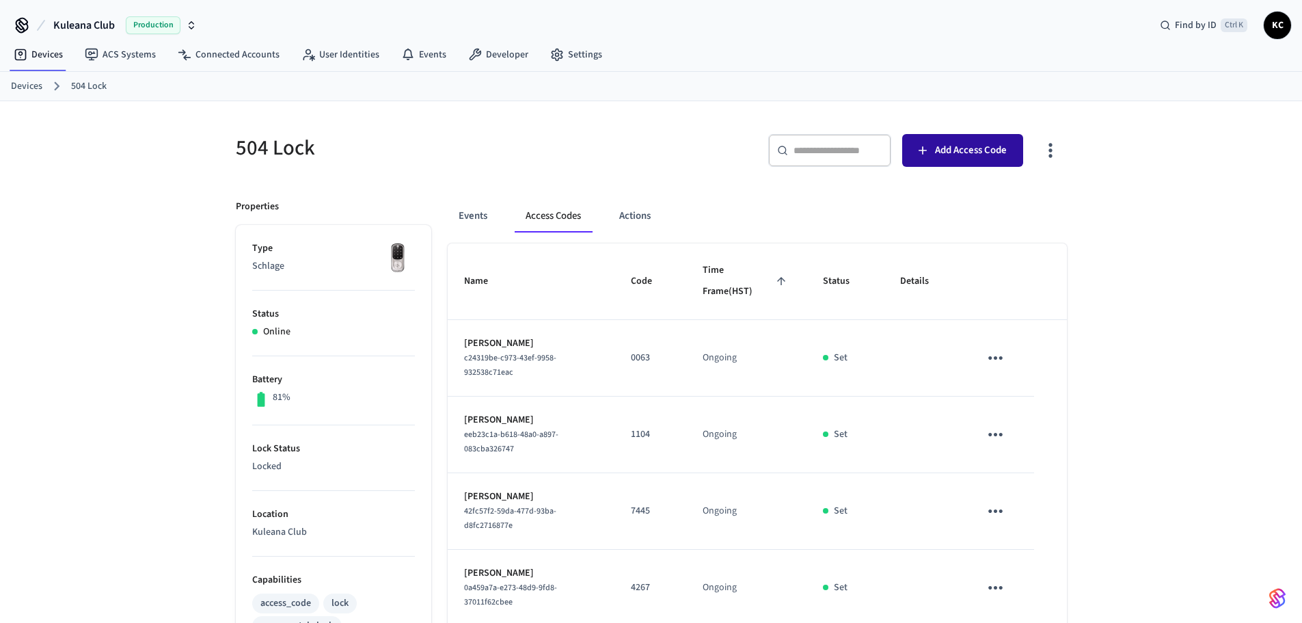
click at [948, 150] on span "Add Access Code" at bounding box center [971, 151] width 72 height 18
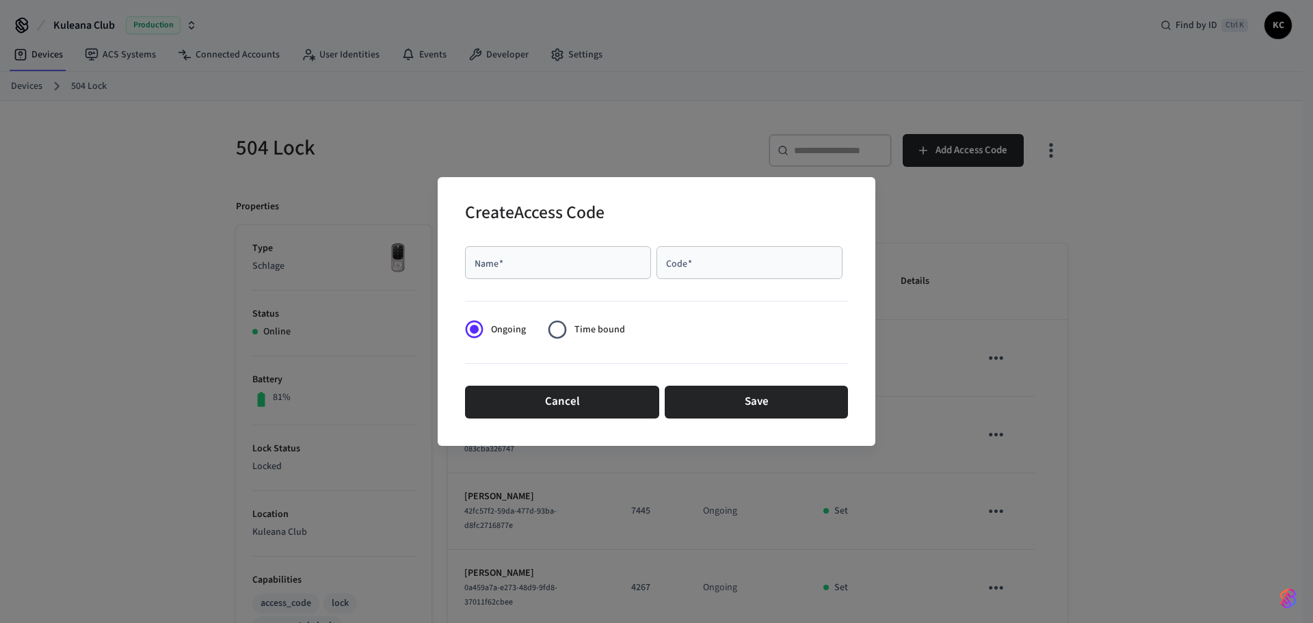
click at [563, 252] on div "Name   *" at bounding box center [558, 262] width 186 height 33
type input "*****"
type input "****"
click at [578, 336] on span "Time bound" at bounding box center [599, 330] width 51 height 14
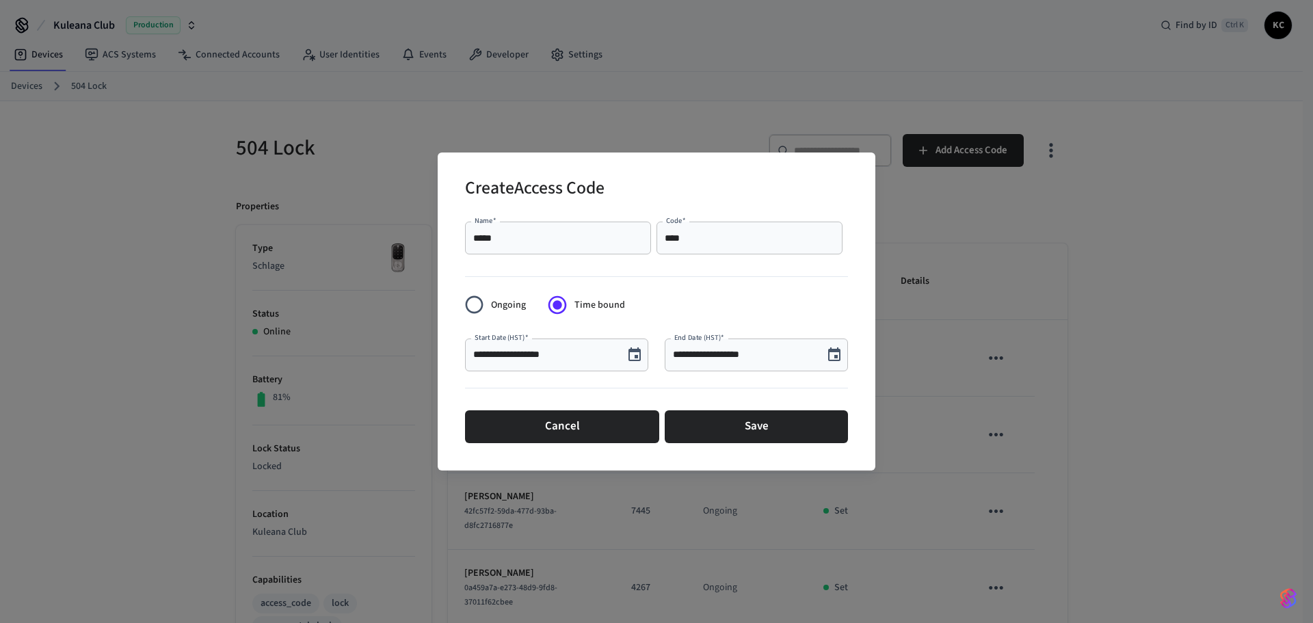
click at [632, 353] on icon "Choose date, selected date is Sep 9, 2025" at bounding box center [634, 355] width 16 height 16
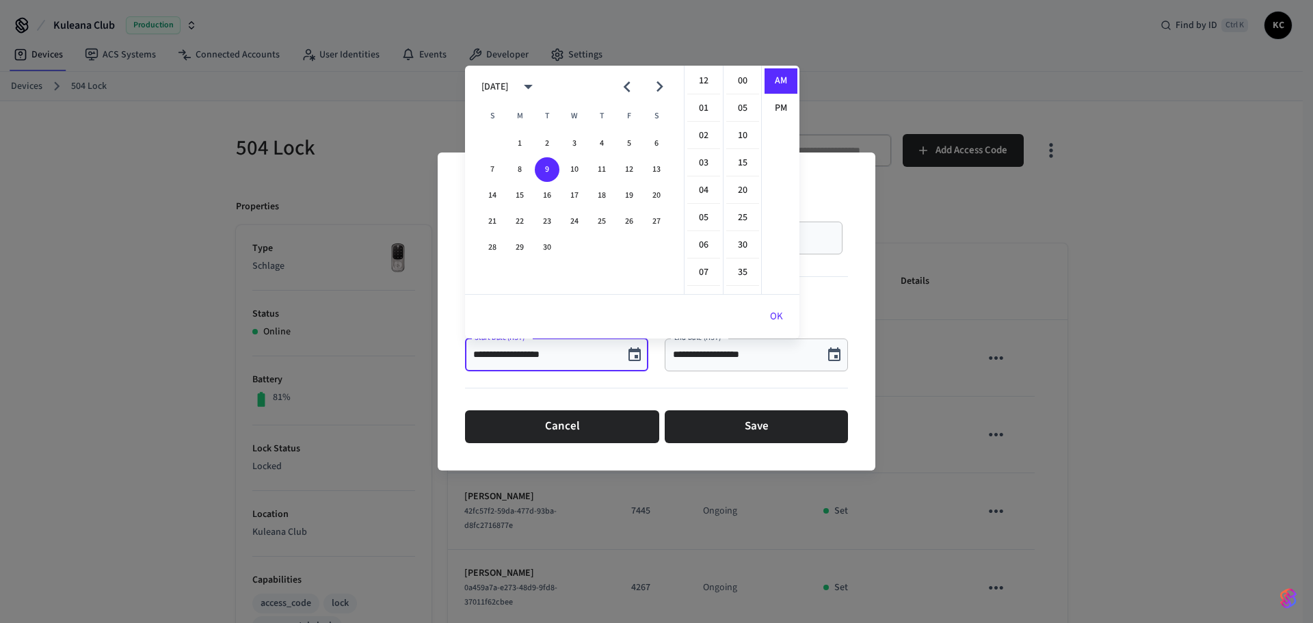
scroll to position [299, 0]
click at [572, 165] on button "10" at bounding box center [574, 169] width 25 height 25
click at [701, 81] on li "12" at bounding box center [703, 81] width 33 height 26
drag, startPoint x: 736, startPoint y: 81, endPoint x: 771, endPoint y: 94, distance: 37.0
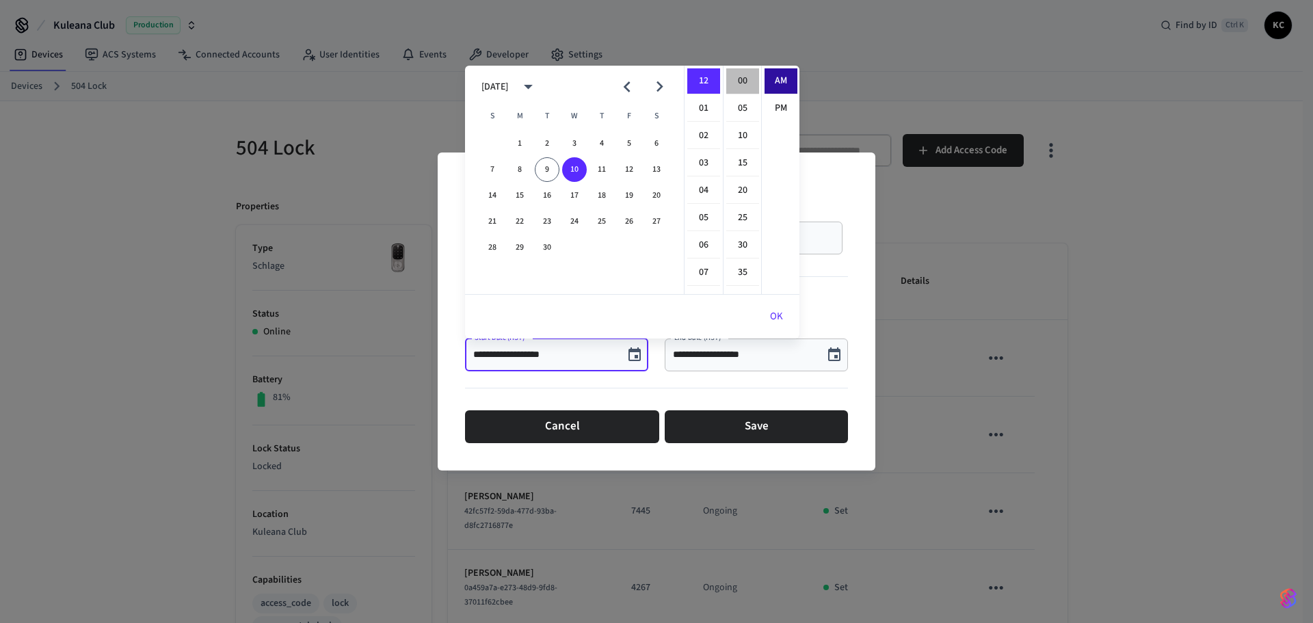
click at [737, 82] on li "00" at bounding box center [742, 81] width 33 height 26
click at [770, 98] on li "PM" at bounding box center [780, 108] width 33 height 25
type input "**********"
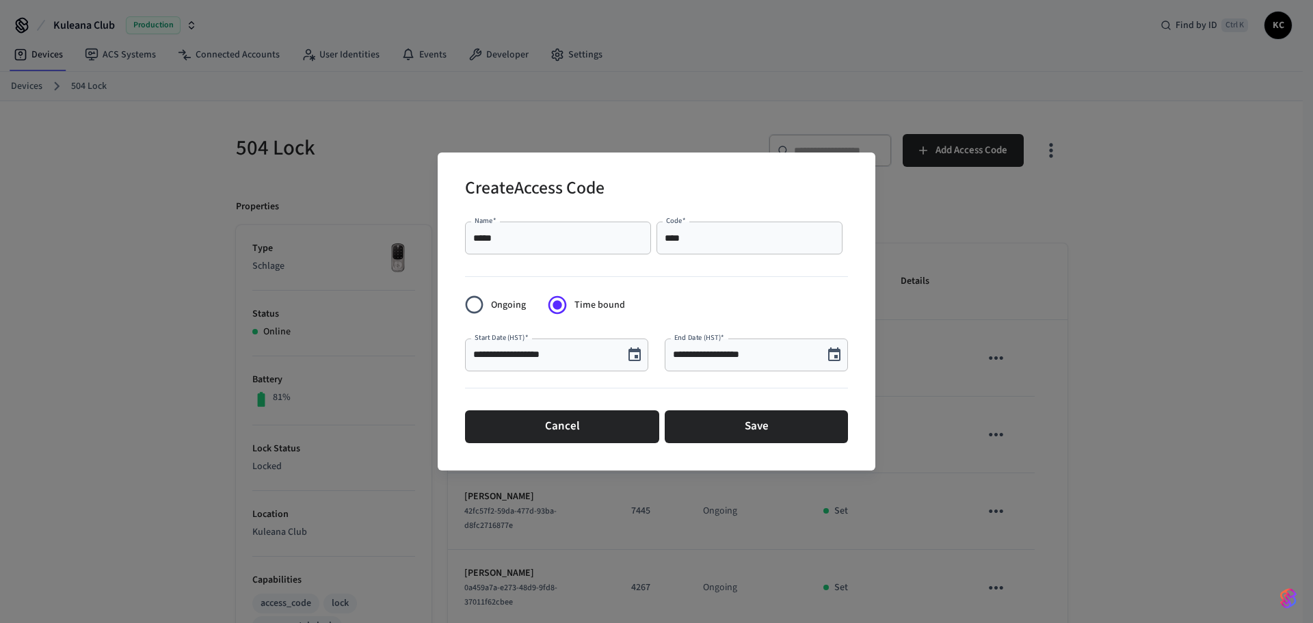
scroll to position [25, 0]
click at [833, 351] on icon "Choose date, selected date is Sep 9, 2025" at bounding box center [834, 354] width 12 height 14
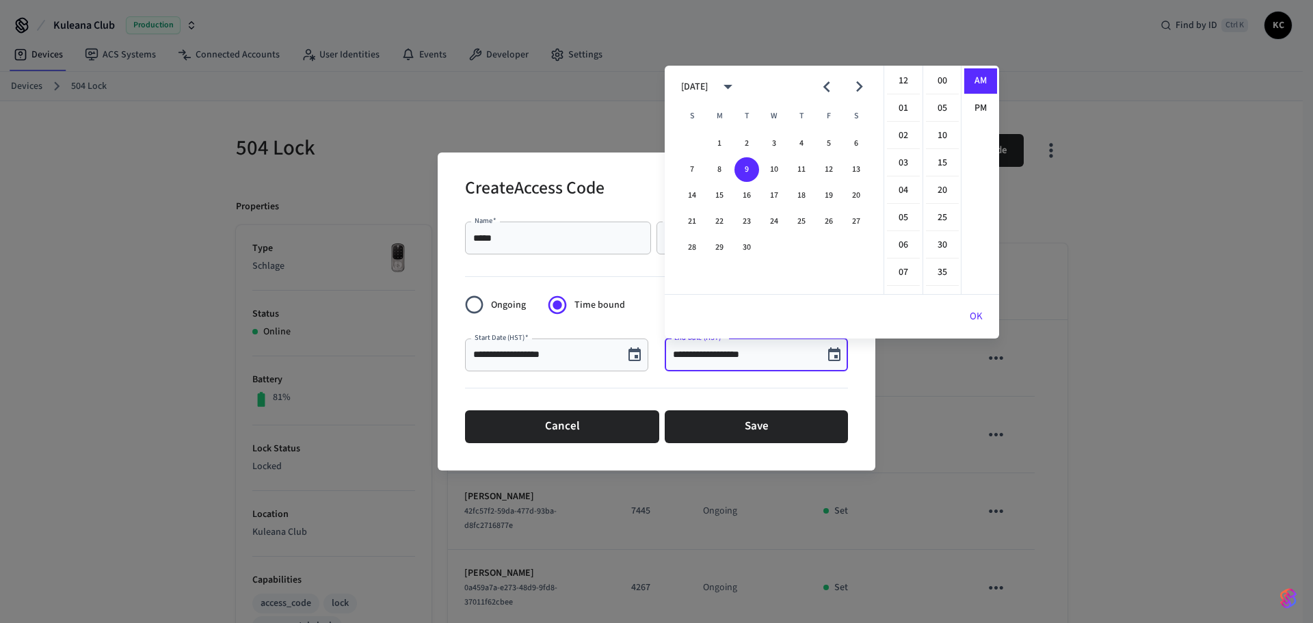
scroll to position [299, 0]
click at [770, 196] on button "17" at bounding box center [774, 195] width 25 height 25
click at [901, 85] on li "12" at bounding box center [903, 81] width 33 height 26
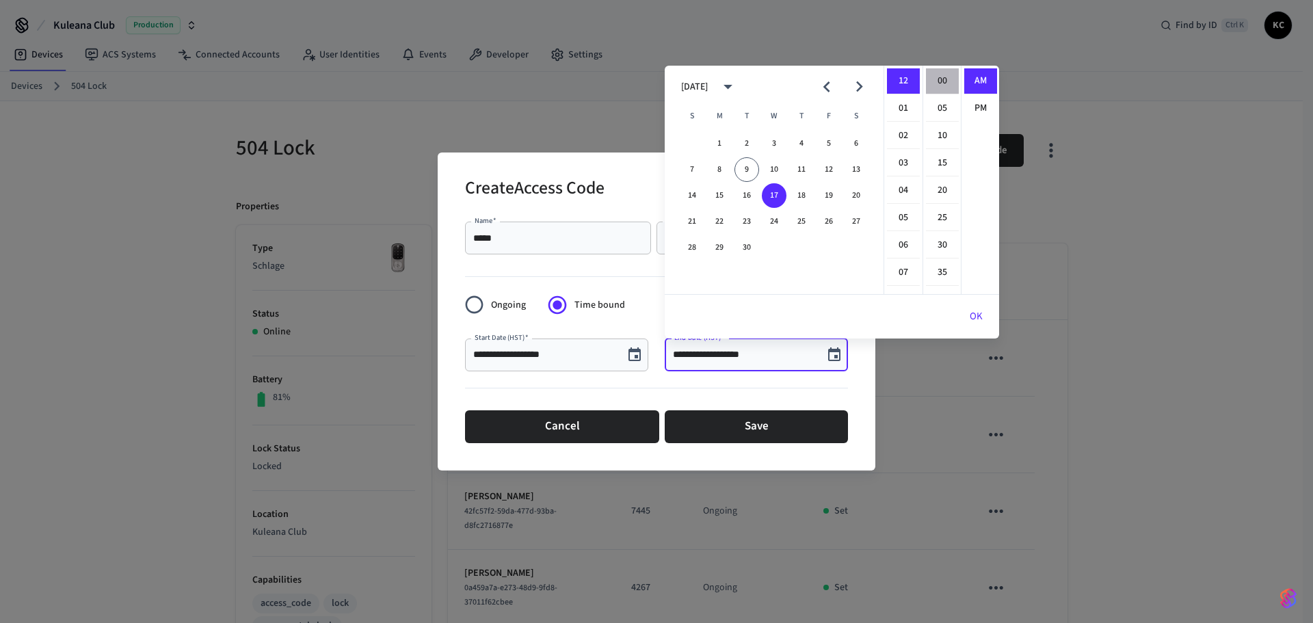
click at [935, 84] on li "00" at bounding box center [942, 81] width 33 height 26
click at [976, 107] on li "PM" at bounding box center [980, 108] width 33 height 25
type input "**********"
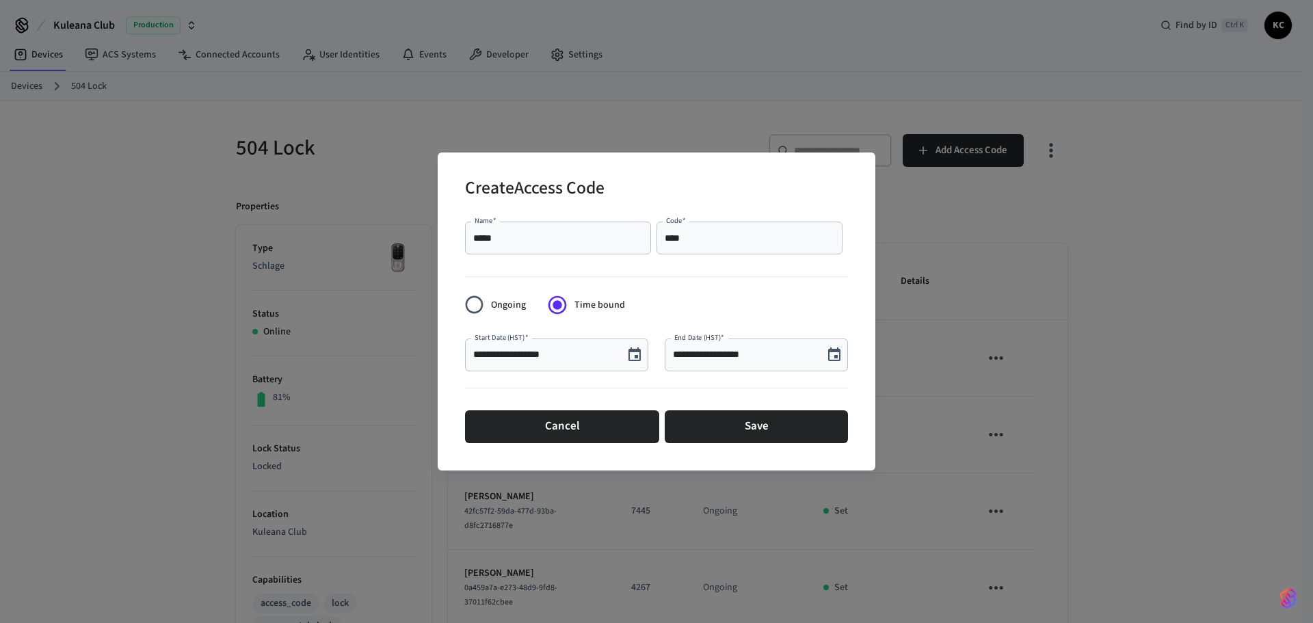
scroll to position [25, 0]
click at [687, 416] on button "Save" at bounding box center [755, 426] width 183 height 33
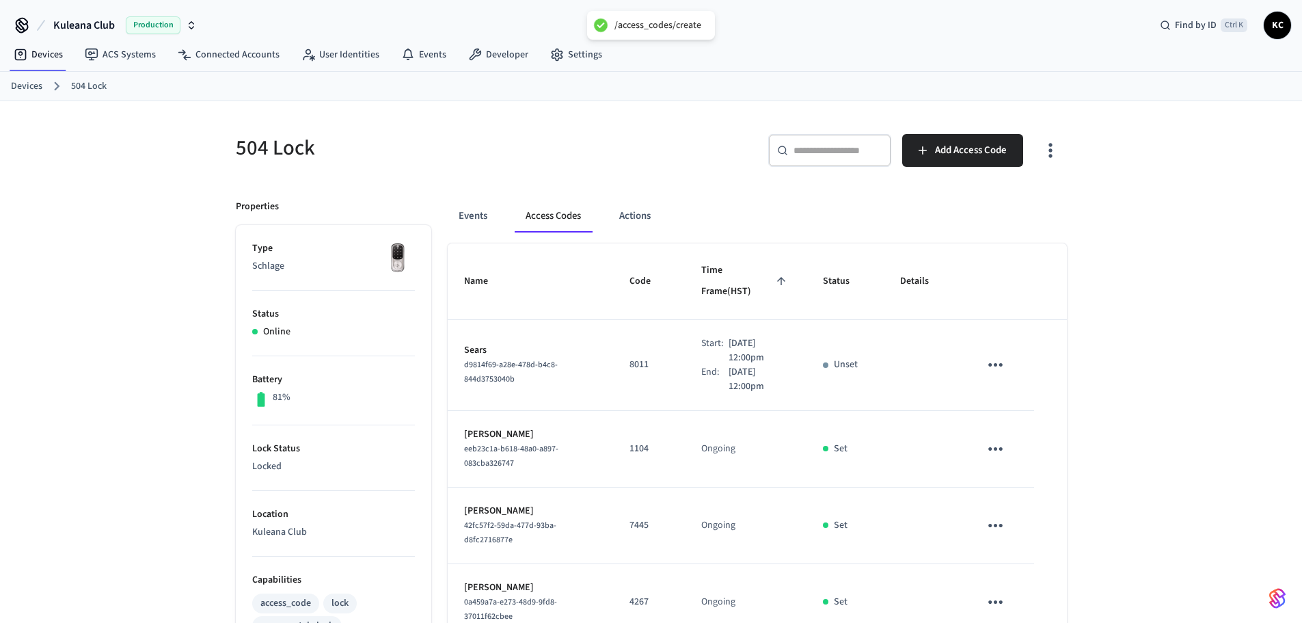
drag, startPoint x: 142, startPoint y: 187, endPoint x: 115, endPoint y: 171, distance: 31.0
click at [141, 187] on div "504 Lock ​ ​ Add Access Code Properties Type Schlage Status Online Battery 81% …" at bounding box center [651, 633] width 1302 height 1065
click at [36, 86] on link "Devices" at bounding box center [26, 86] width 31 height 14
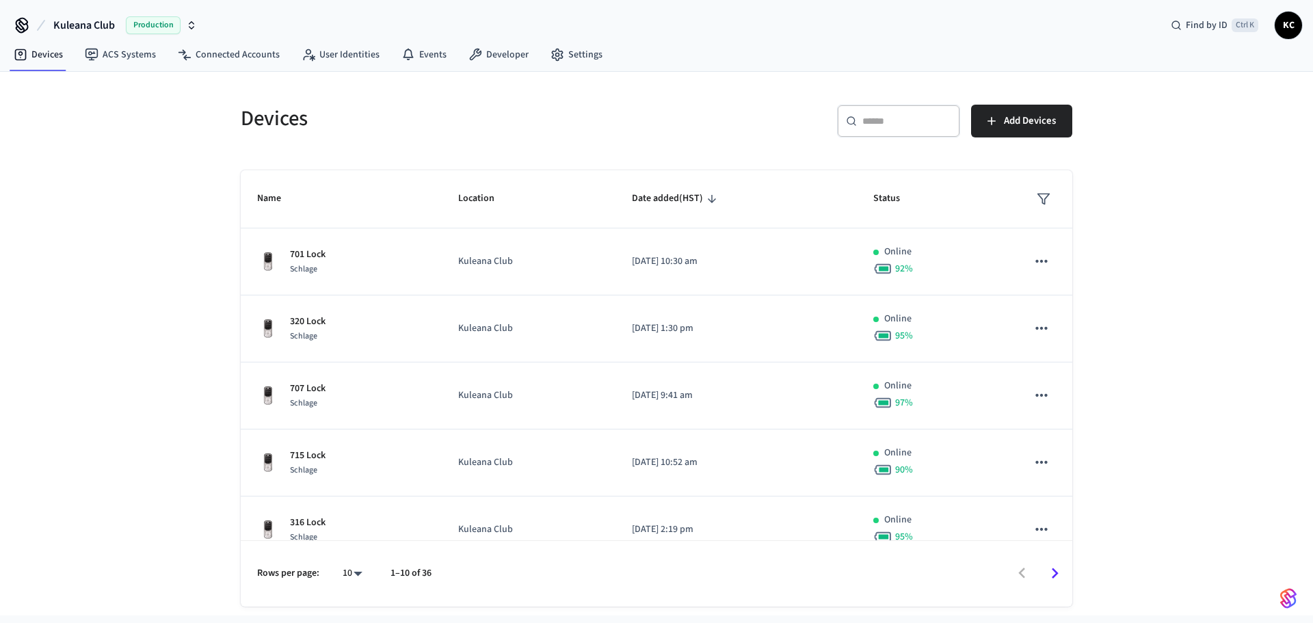
click at [868, 119] on input "text" at bounding box center [906, 121] width 89 height 14
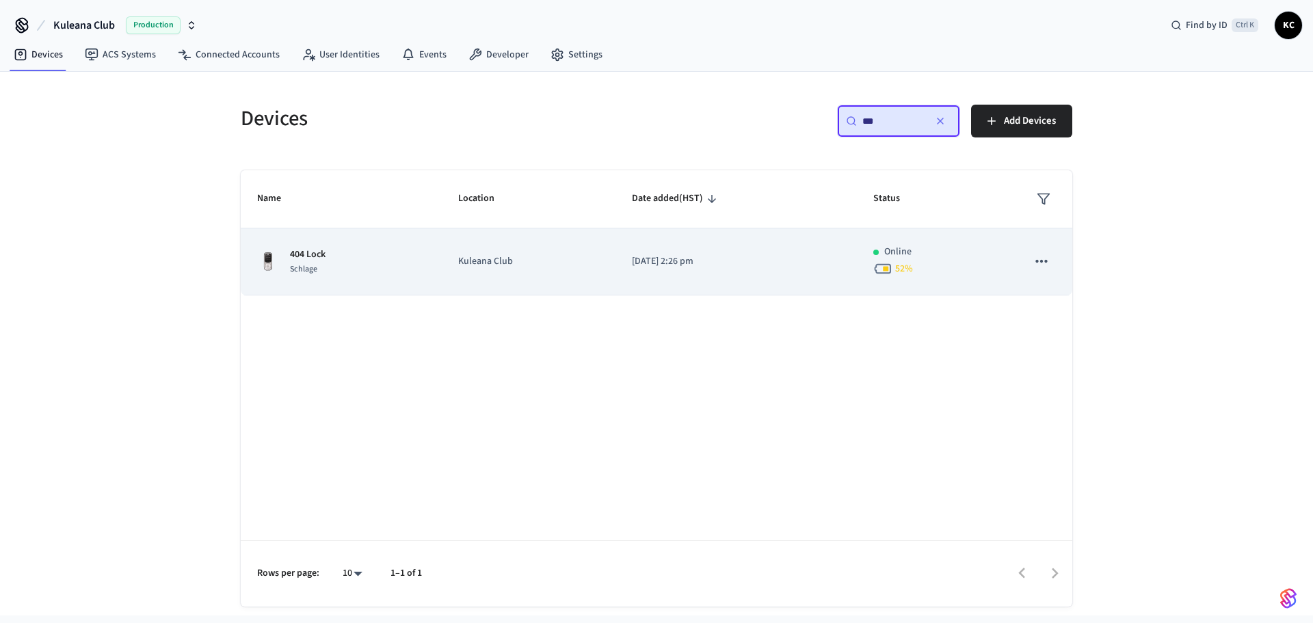
type input "***"
click at [697, 249] on td "[DATE] 2:26 pm" at bounding box center [735, 261] width 241 height 67
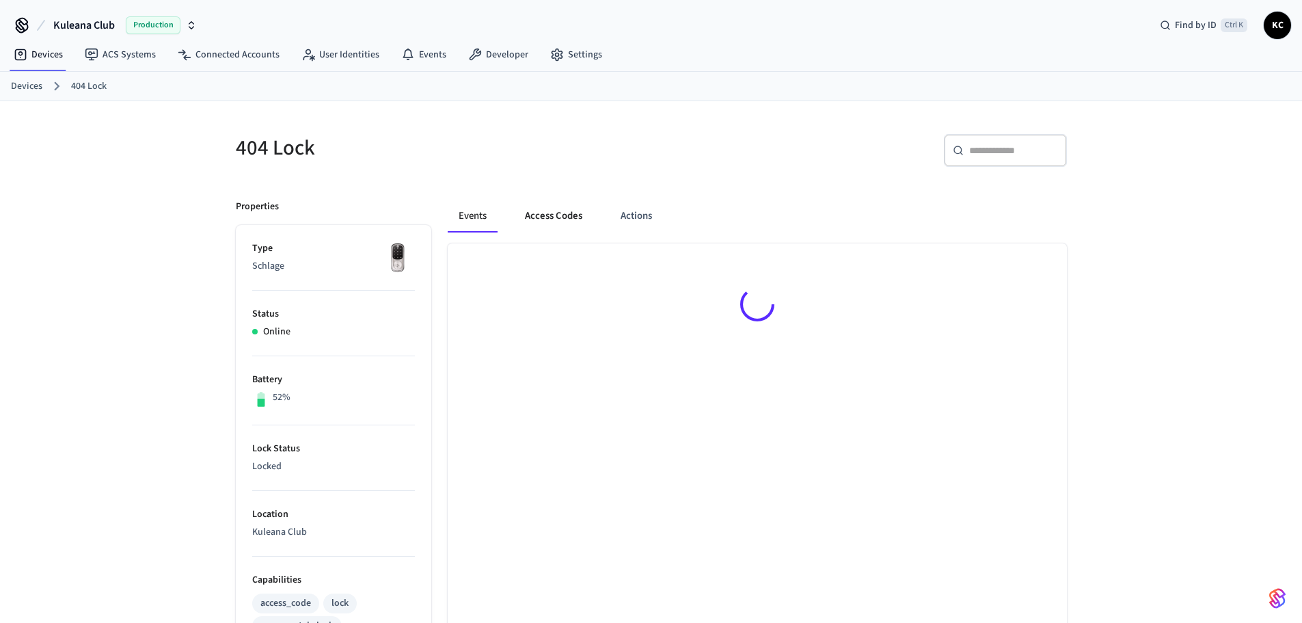
click at [573, 214] on button "Access Codes" at bounding box center [553, 216] width 79 height 33
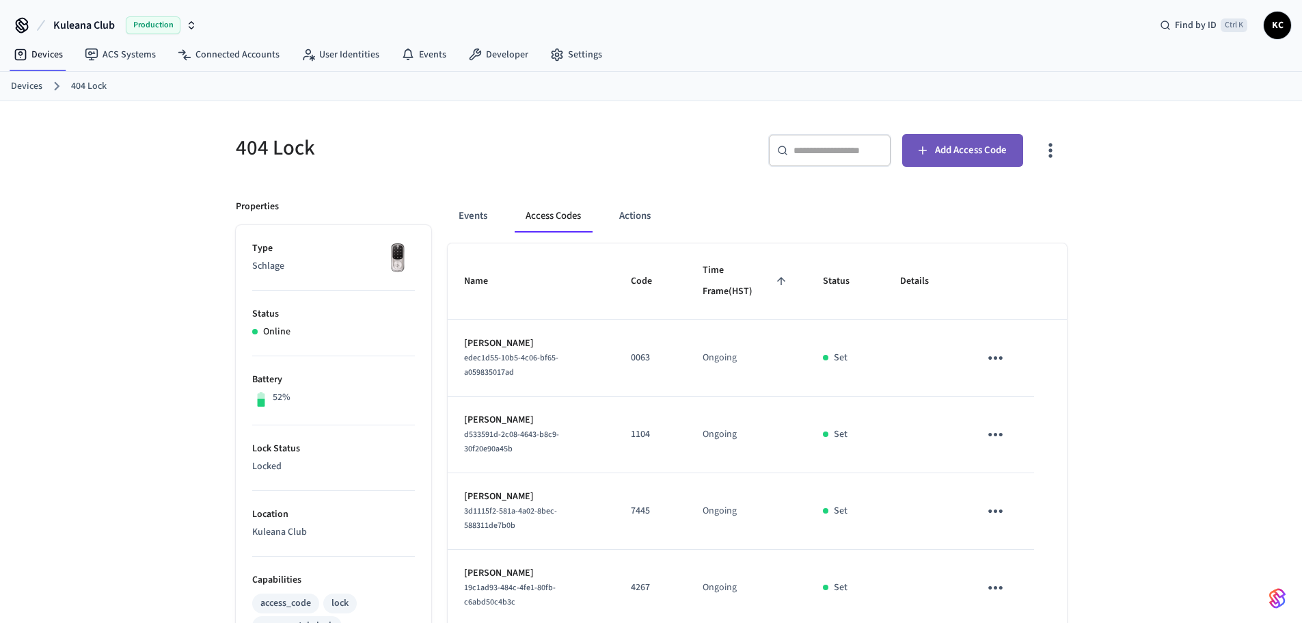
click at [939, 151] on span "Add Access Code" at bounding box center [971, 151] width 72 height 18
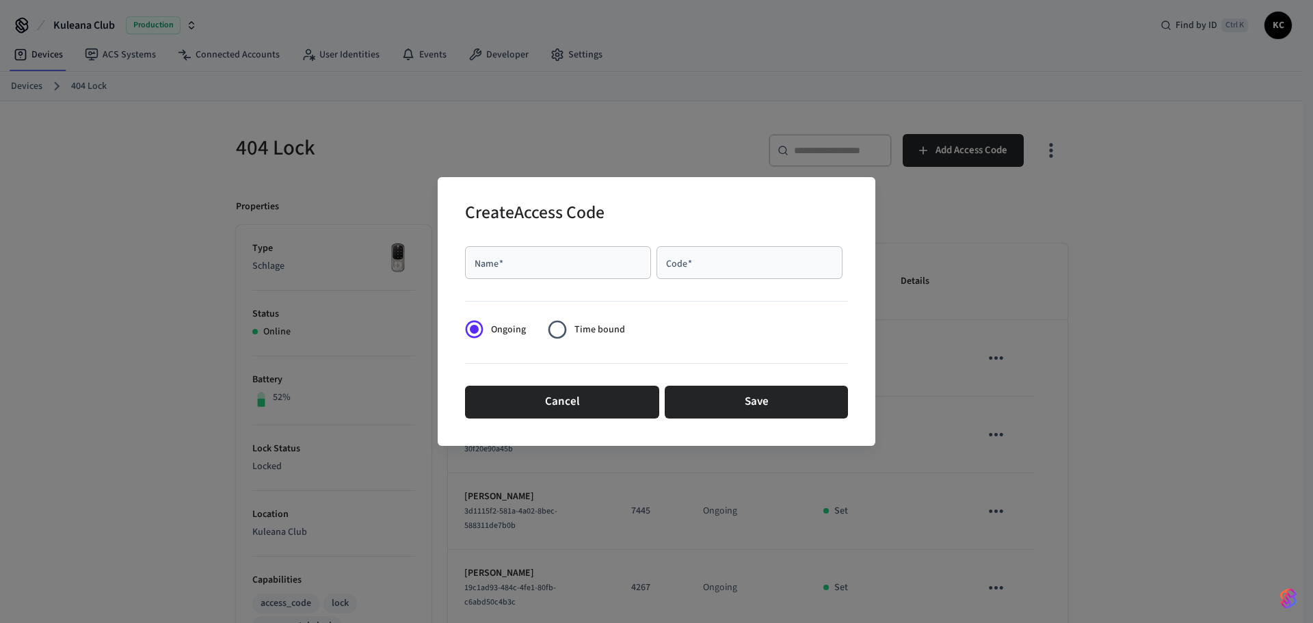
click at [600, 270] on div "Name   *" at bounding box center [558, 262] width 186 height 33
type input "********"
type input "****"
click at [597, 336] on span "Time bound" at bounding box center [599, 330] width 51 height 14
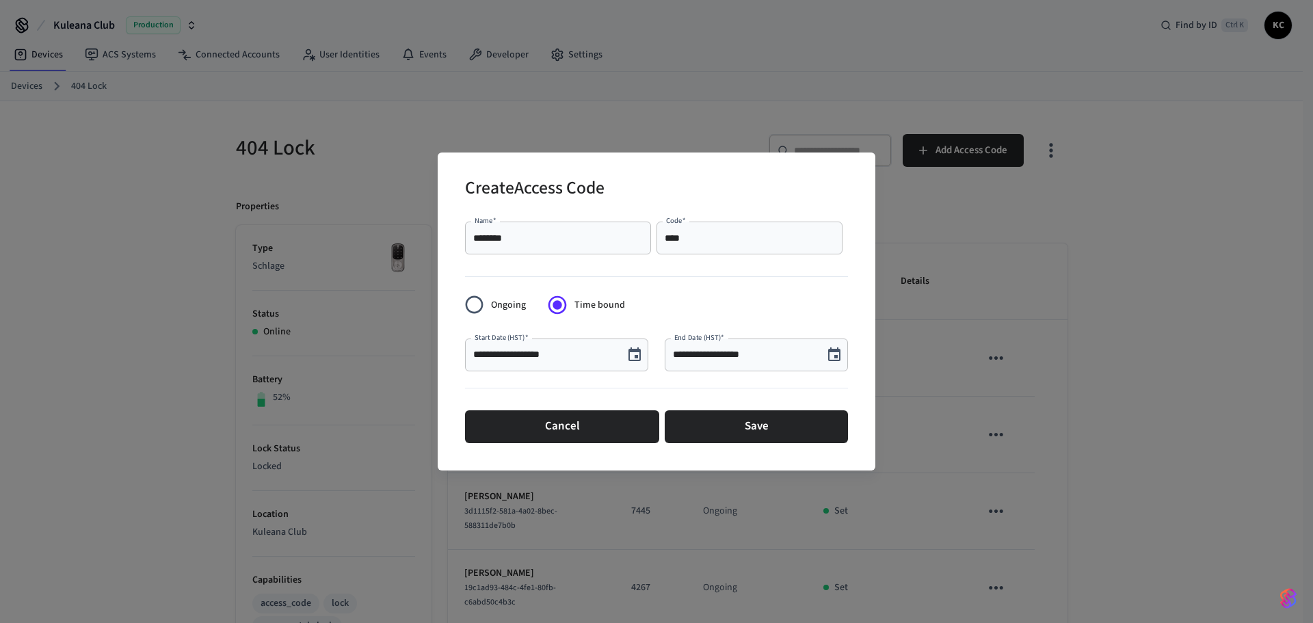
click at [638, 348] on icon "Choose date, selected date is Sep 9, 2025" at bounding box center [634, 354] width 12 height 14
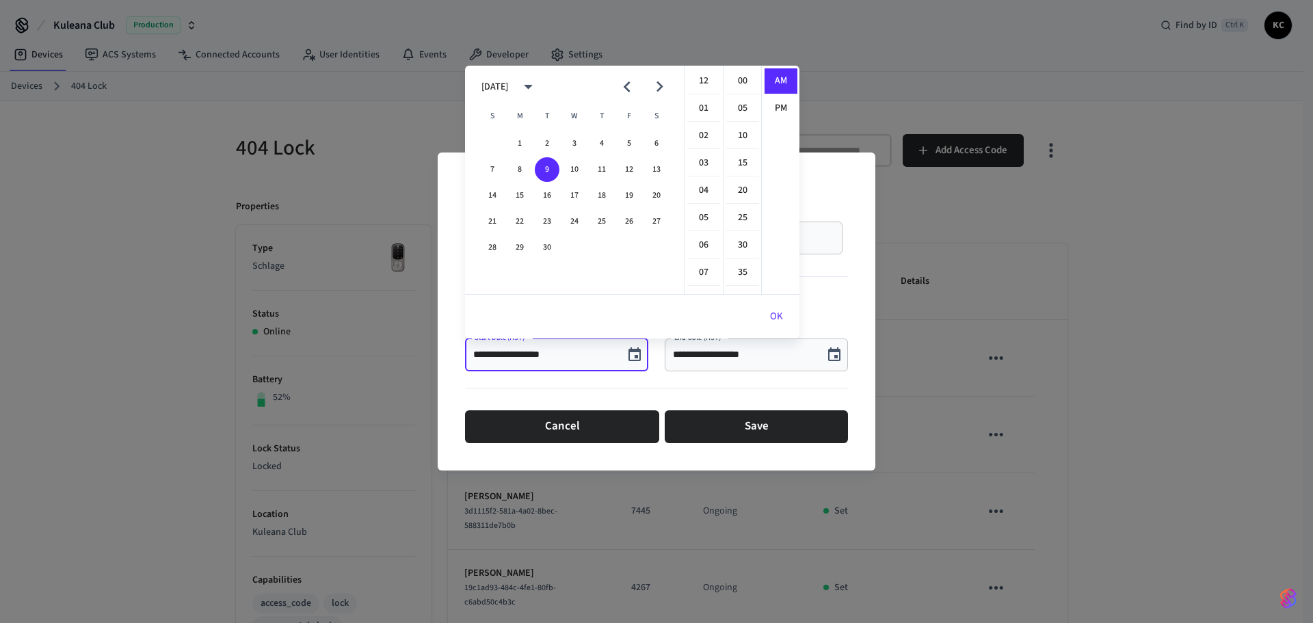
scroll to position [299, 0]
click at [577, 167] on button "10" at bounding box center [574, 169] width 25 height 25
click at [701, 75] on li "12" at bounding box center [703, 81] width 33 height 26
click at [738, 75] on li "00" at bounding box center [742, 81] width 33 height 26
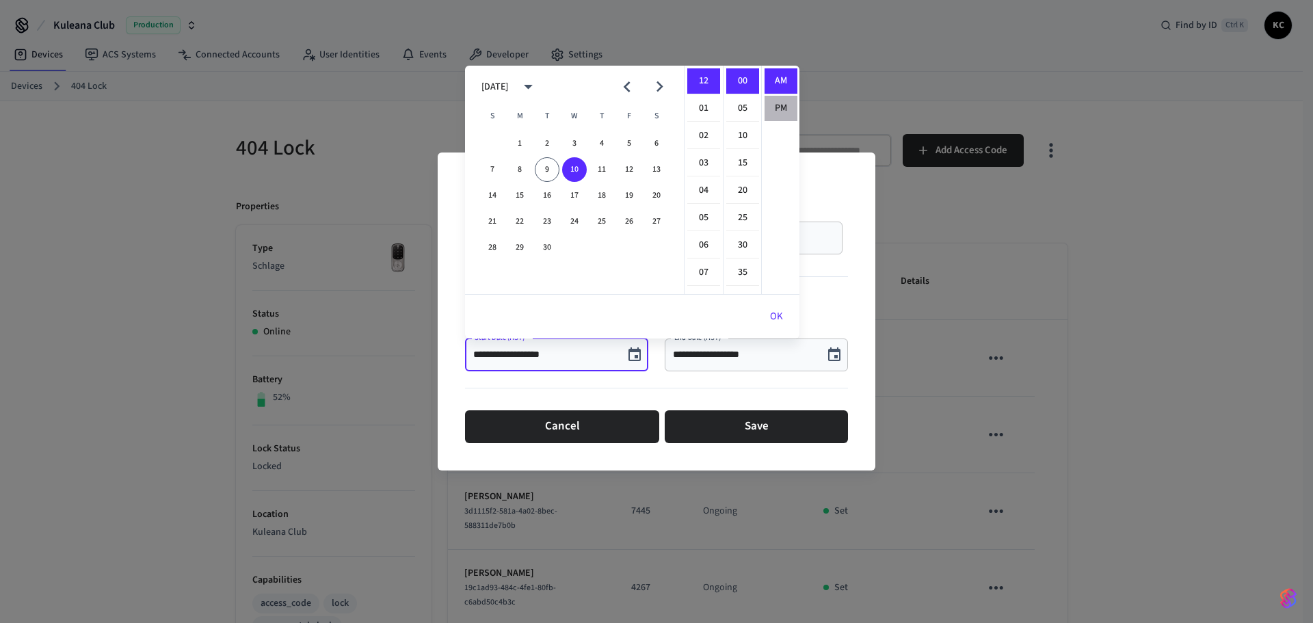
click at [770, 105] on li "PM" at bounding box center [780, 108] width 33 height 25
type input "**********"
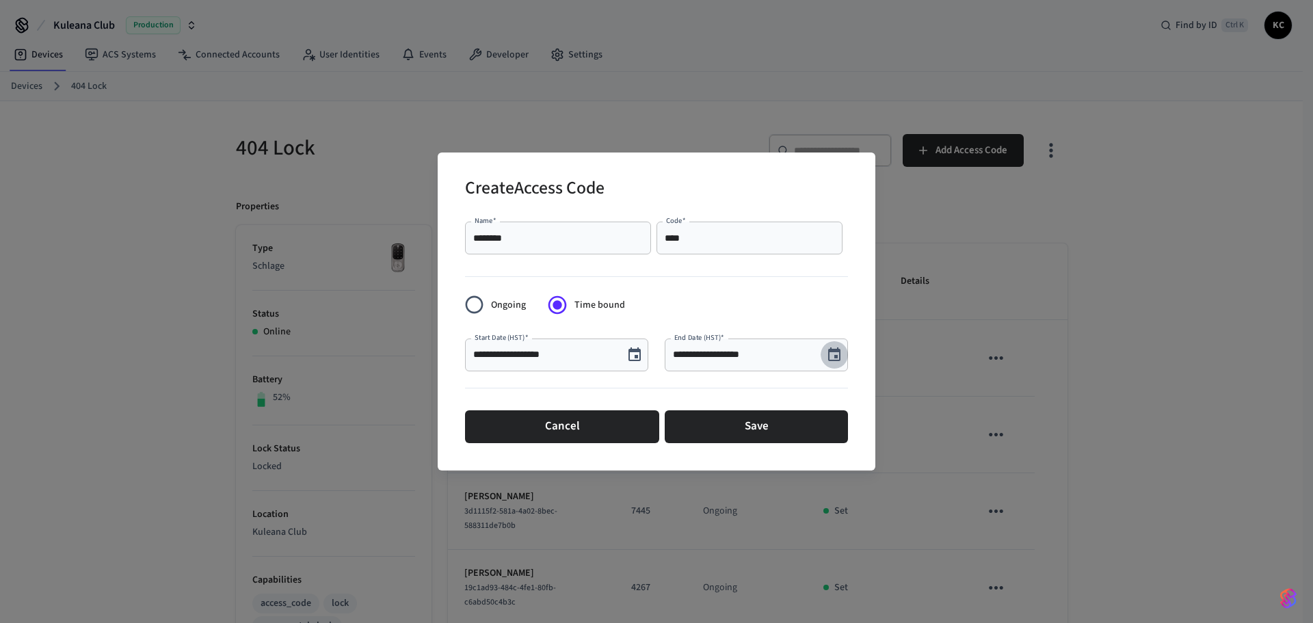
click at [835, 349] on icon "Choose date, selected date is Sep 9, 2025" at bounding box center [834, 354] width 12 height 14
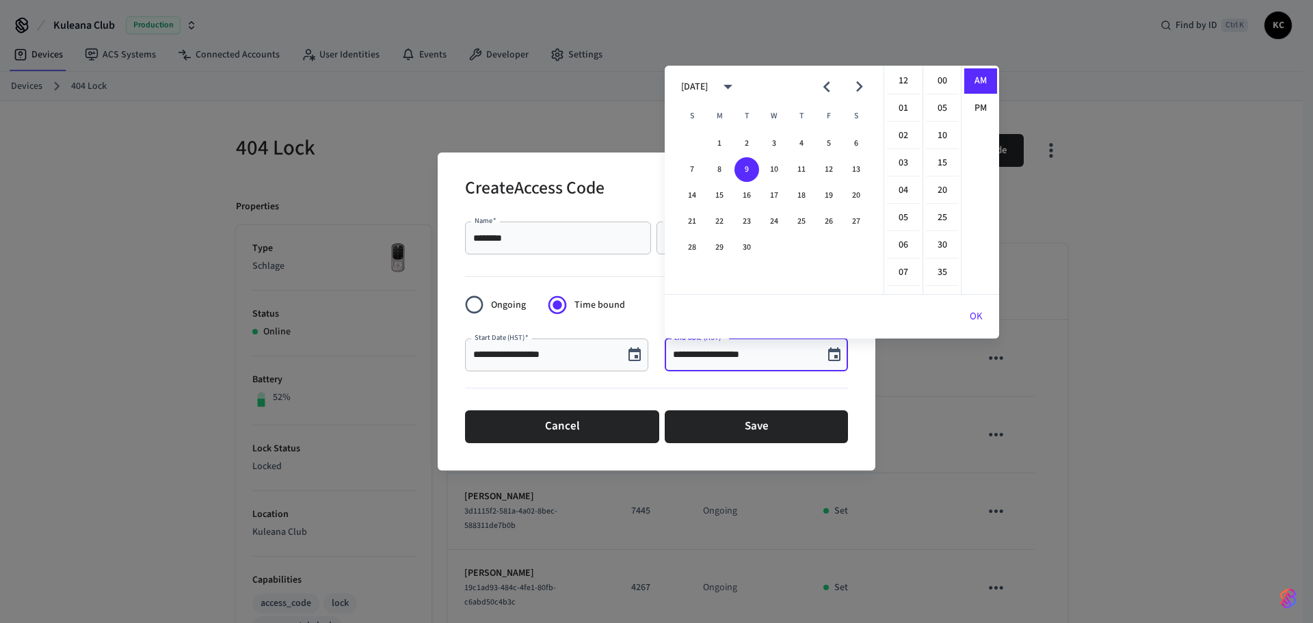
scroll to position [299, 0]
click at [827, 169] on button "12" at bounding box center [828, 169] width 25 height 25
click at [901, 76] on li "12" at bounding box center [903, 81] width 33 height 26
click at [947, 83] on li "00" at bounding box center [942, 81] width 33 height 26
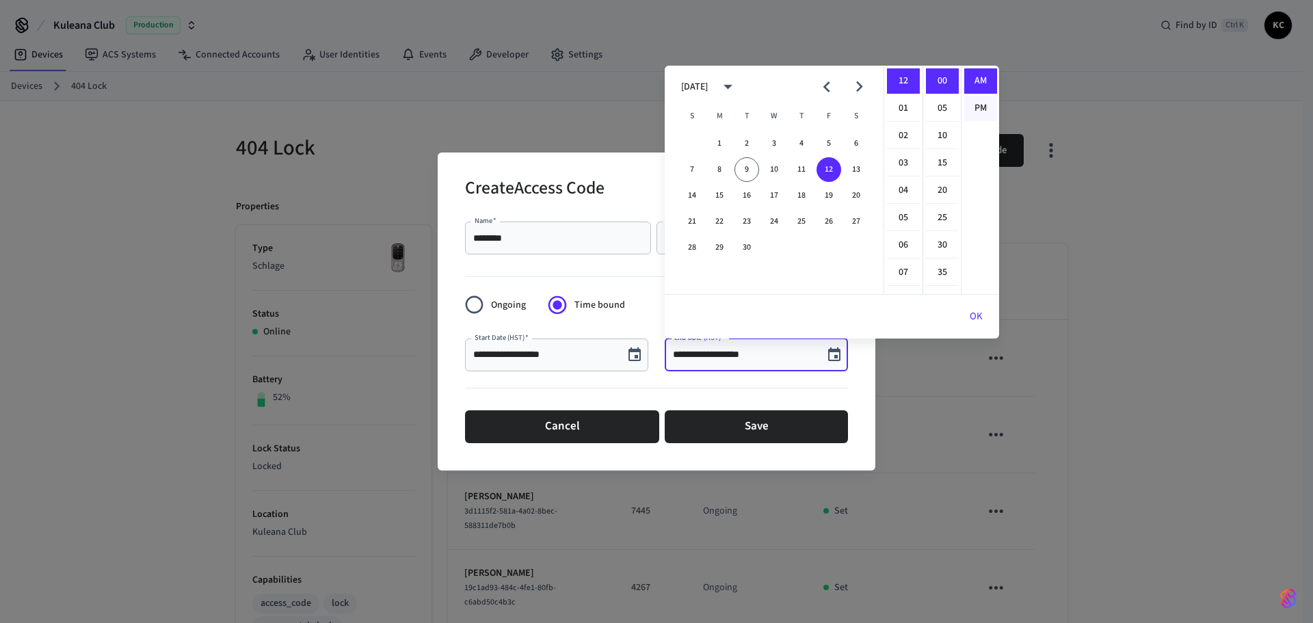
click at [976, 109] on li "PM" at bounding box center [980, 108] width 33 height 25
type input "**********"
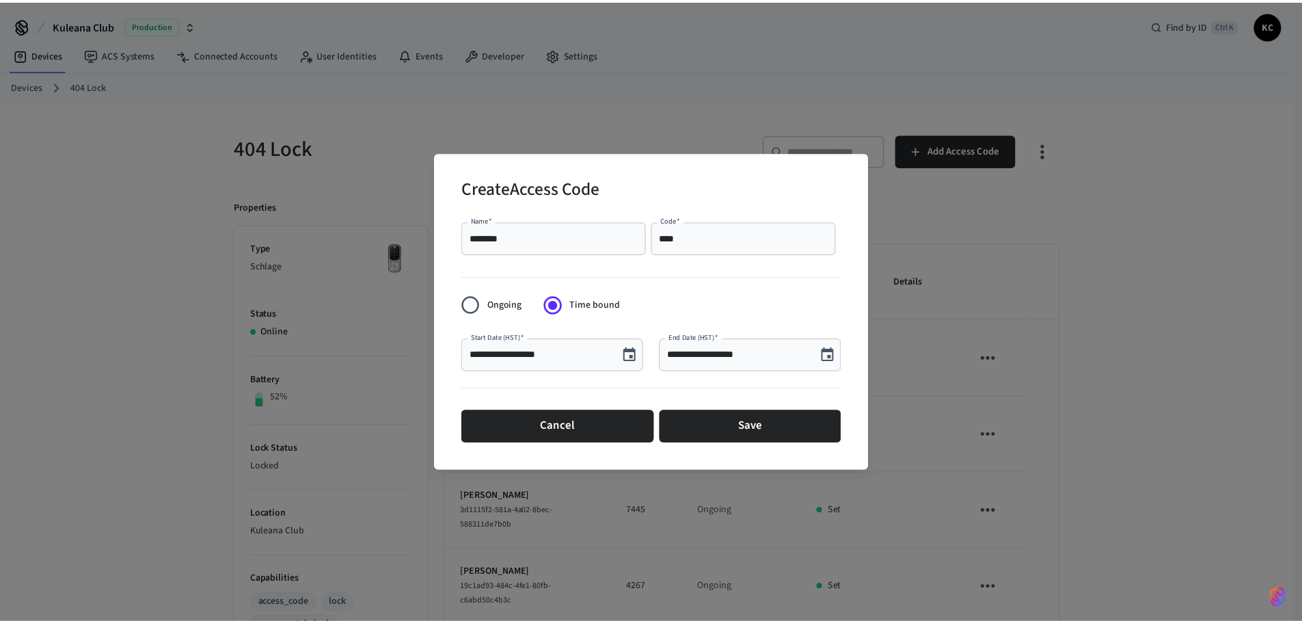
scroll to position [25, 0]
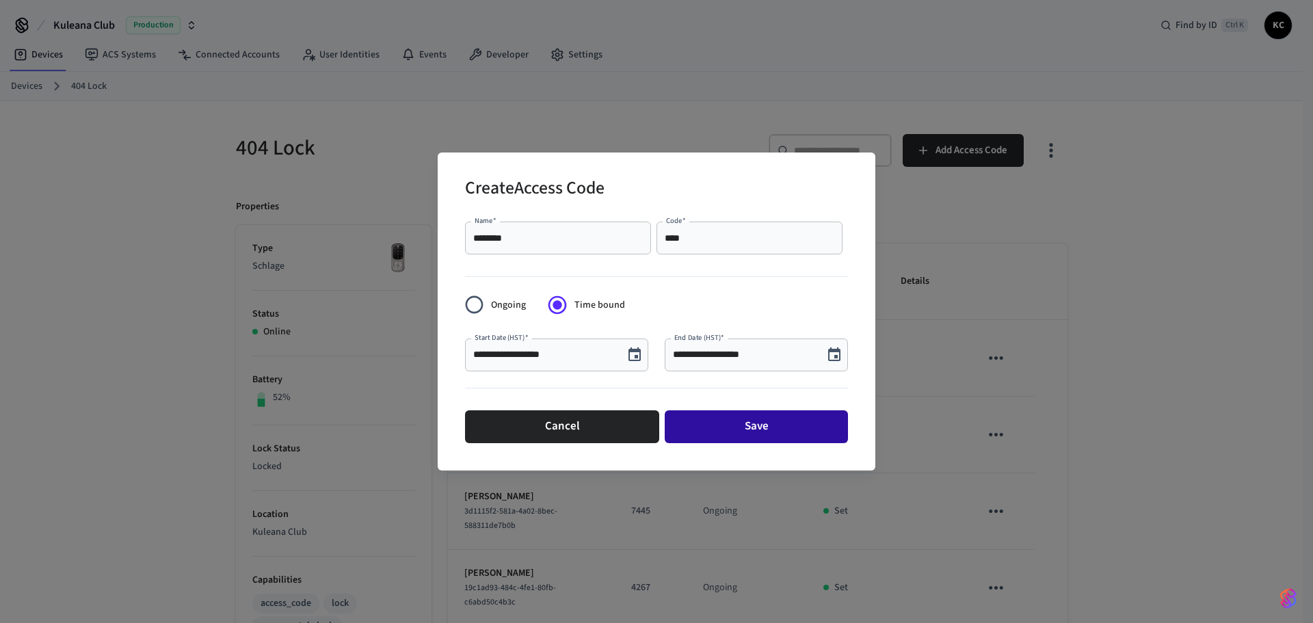
click at [706, 422] on button "Save" at bounding box center [755, 426] width 183 height 33
